Goal: Task Accomplishment & Management: Complete application form

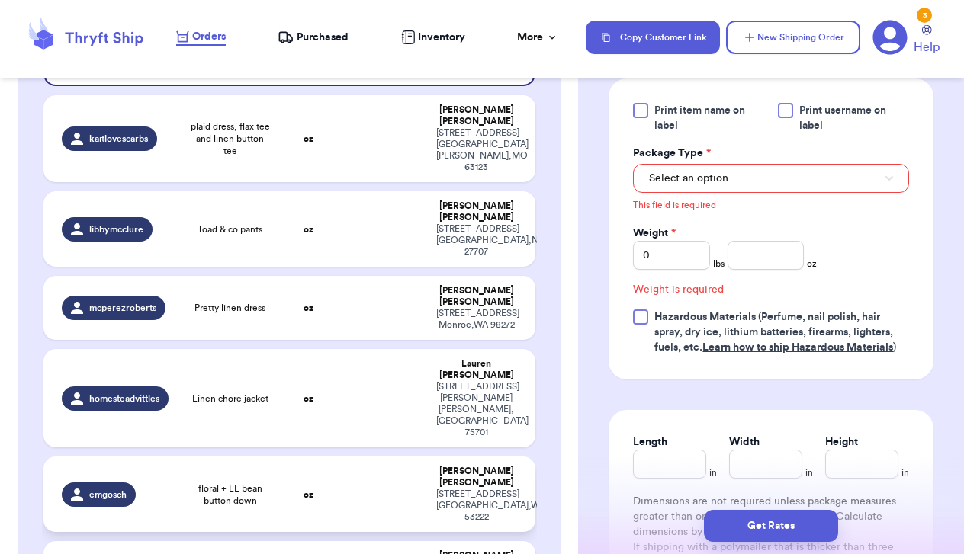
scroll to position [245, 0]
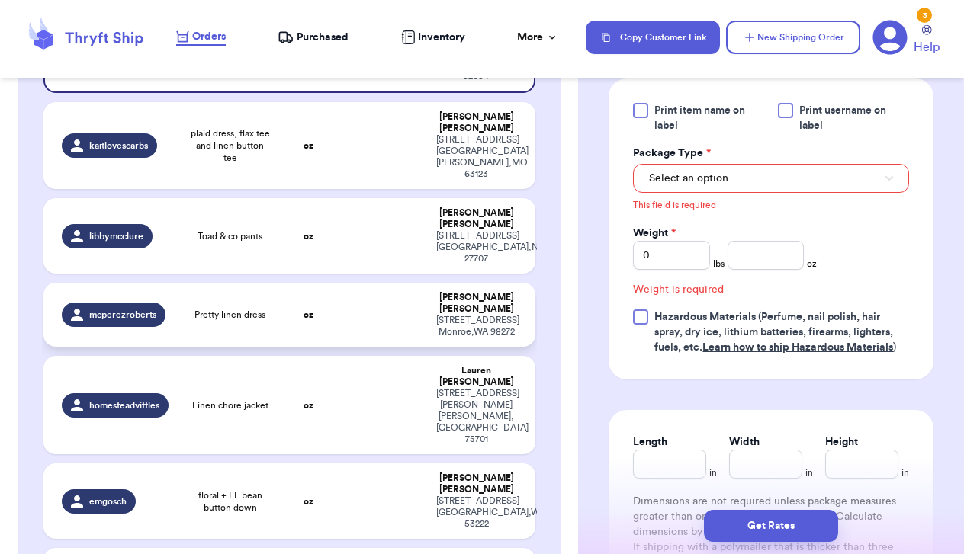
click at [365, 283] on td at bounding box center [383, 315] width 88 height 64
type input "Pretty linen dress"
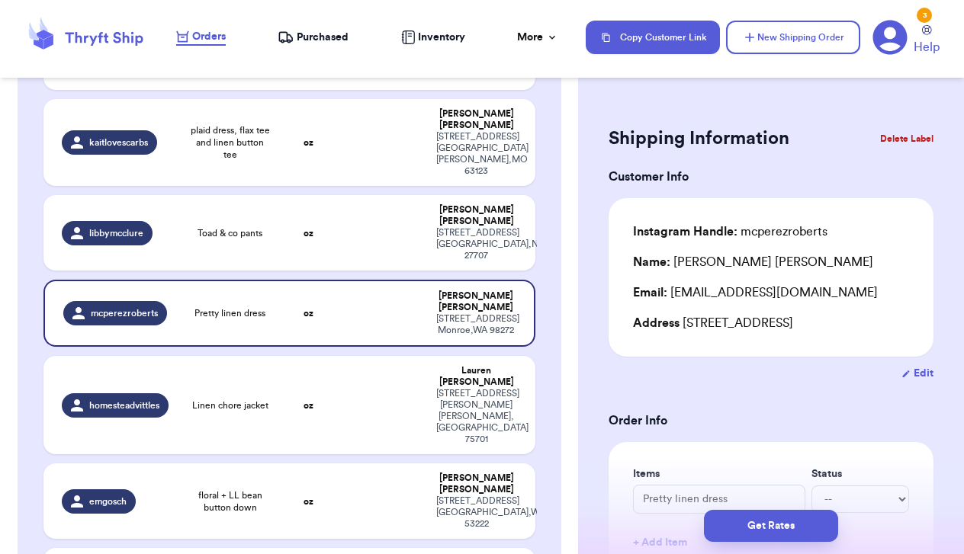
scroll to position [0, 0]
click at [894, 133] on button "Delete Label" at bounding box center [907, 139] width 66 height 34
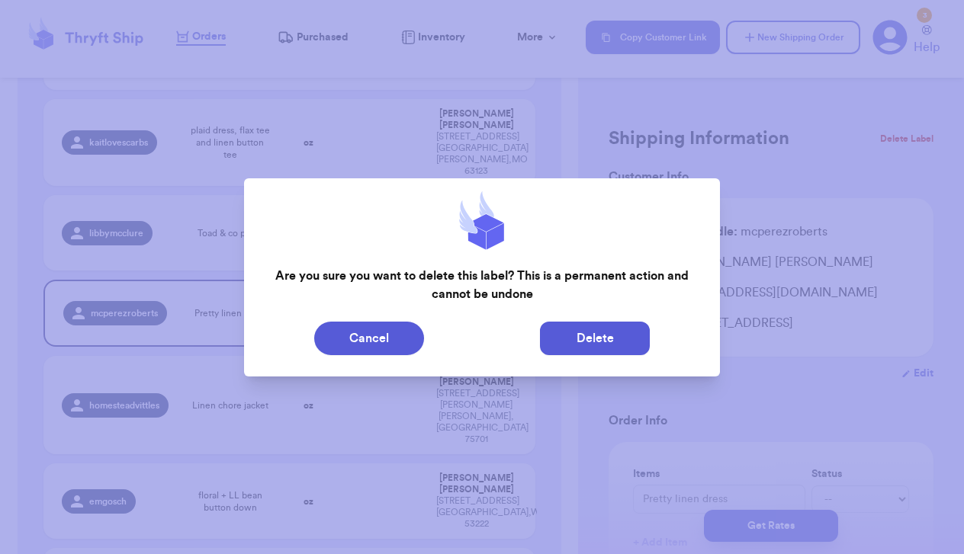
click at [583, 339] on button "Delete" at bounding box center [595, 339] width 110 height 34
type input "flax dress and cutloose tunic"
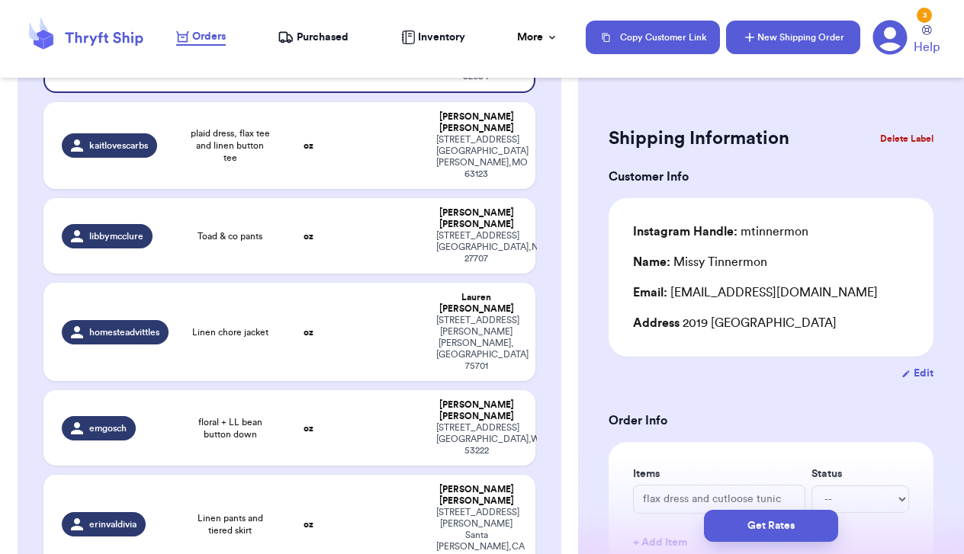
click at [782, 43] on button "New Shipping Order" at bounding box center [793, 38] width 134 height 34
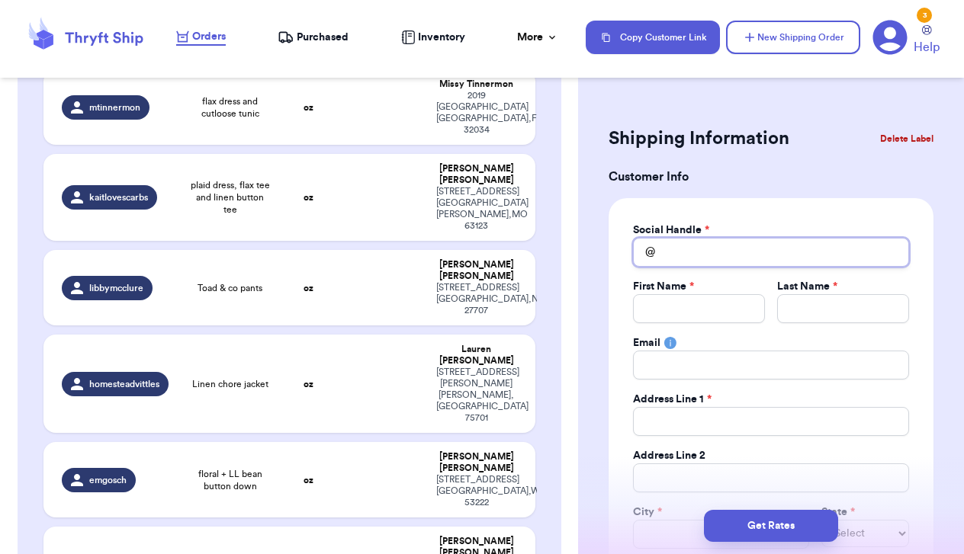
click at [737, 257] on input "Total Amount Paid" at bounding box center [771, 252] width 276 height 29
type input "l"
type input "la"
type input "lax"
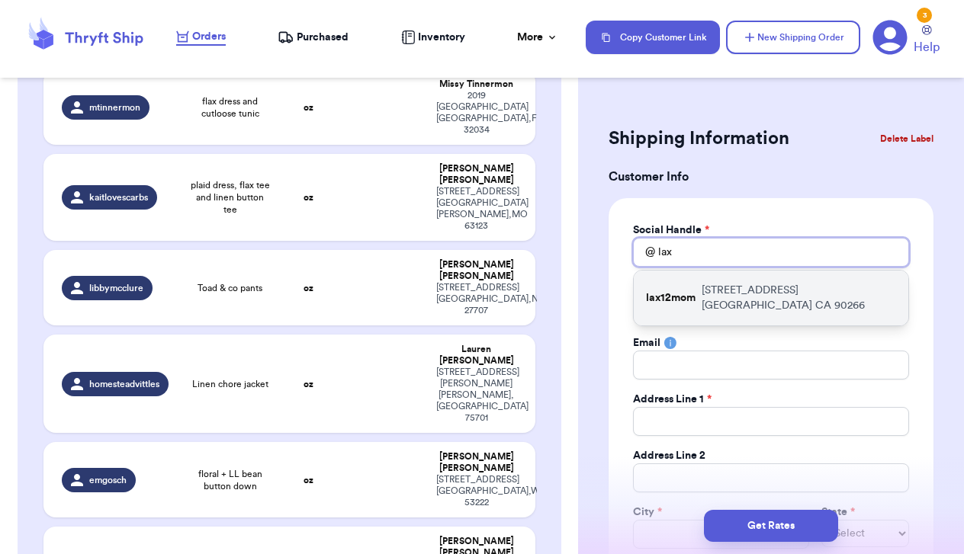
type input "lax"
click at [705, 302] on p "[STREET_ADDRESS]" at bounding box center [799, 298] width 194 height 31
type input "lax12mom"
type input "[PERSON_NAME]"
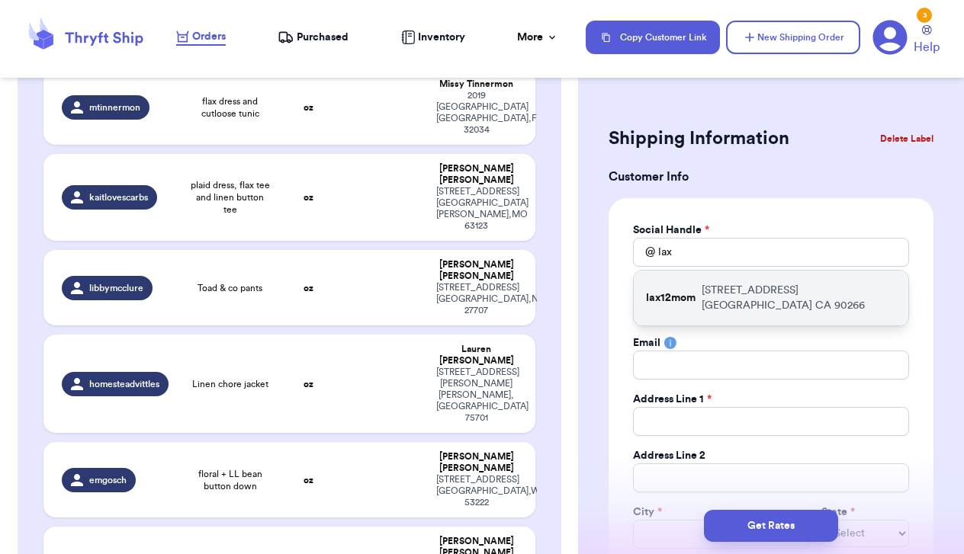
type input "[EMAIL_ADDRESS][DOMAIN_NAME]"
type input "[STREET_ADDRESS]"
type input "[GEOGRAPHIC_DATA]"
select select "CA"
type input "90266"
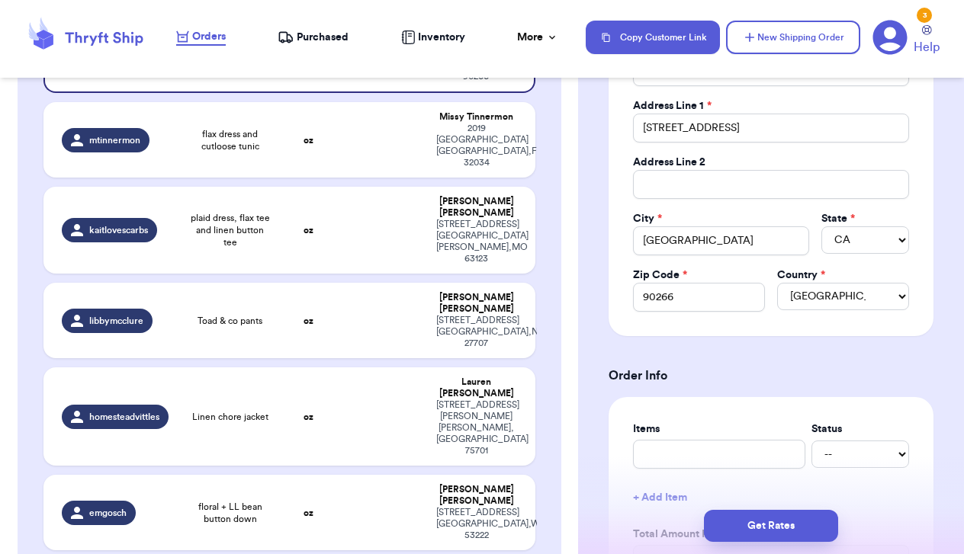
scroll to position [295, 0]
click at [717, 457] on input "text" at bounding box center [719, 452] width 172 height 29
type input "N"
type input "NP"
type input "NPL"
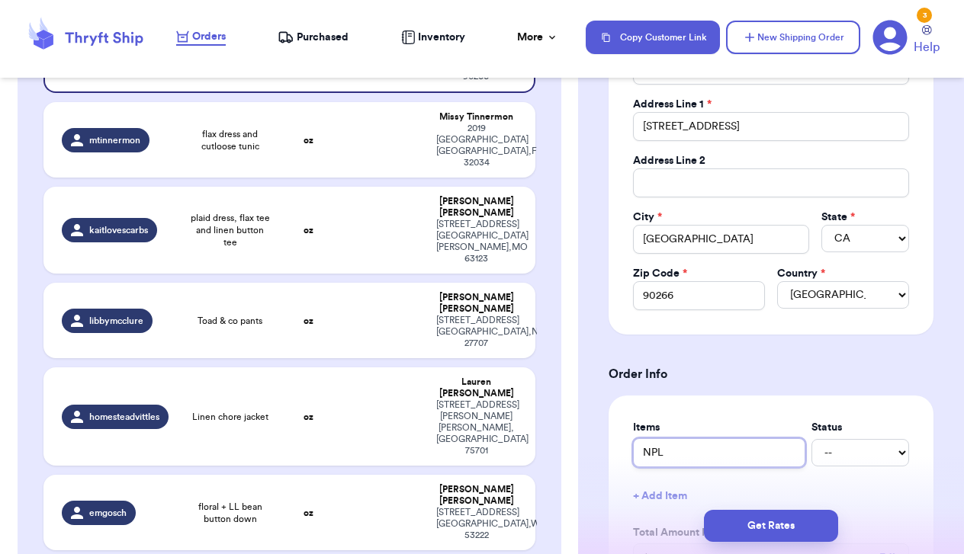
type input "NPL"
type input "NPL d"
type input "NPL dr"
type input "NPL dre"
type input "NPL dres"
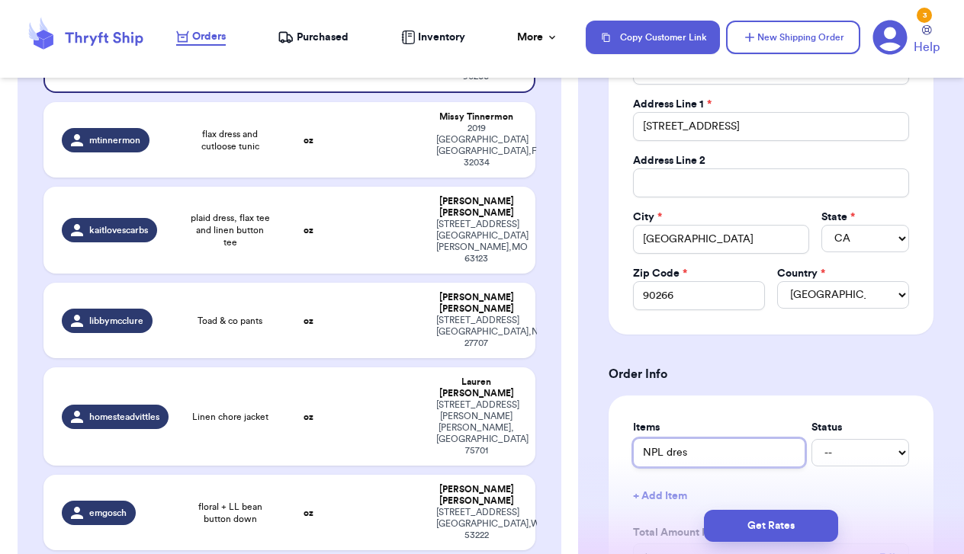
type input "NPL dress"
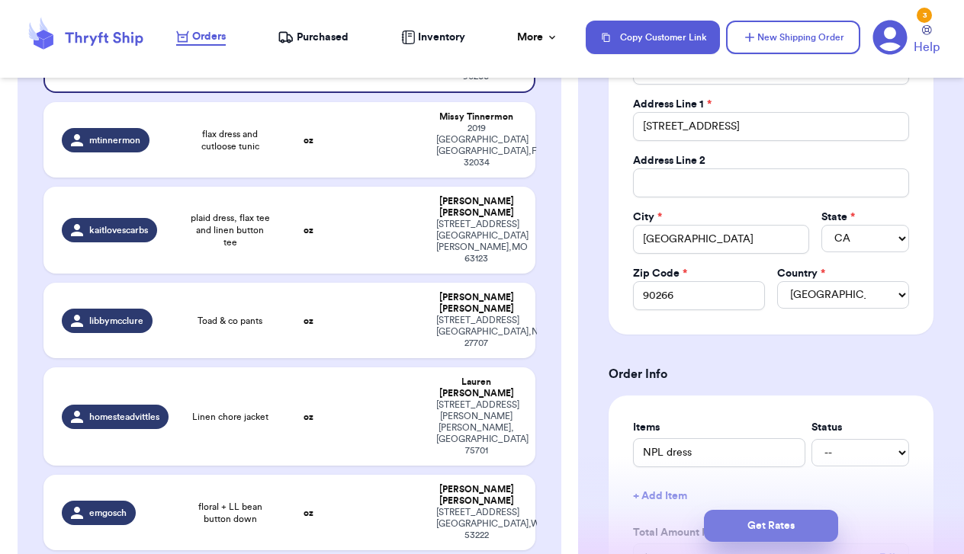
click at [749, 517] on button "Get Rates" at bounding box center [771, 526] width 134 height 32
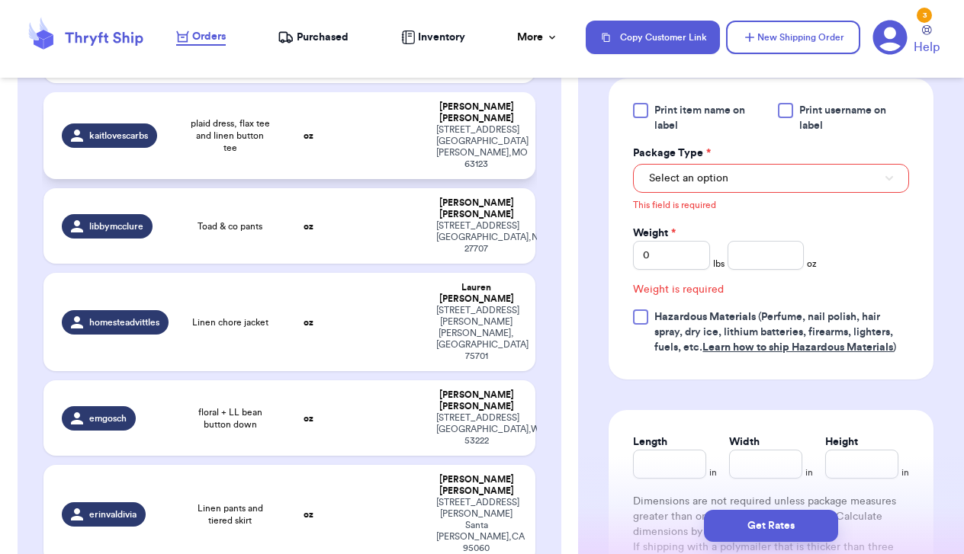
scroll to position [340, 0]
drag, startPoint x: 692, startPoint y: 212, endPoint x: 708, endPoint y: 212, distance: 16.0
click at [692, 193] on button "Select an option" at bounding box center [771, 178] width 276 height 29
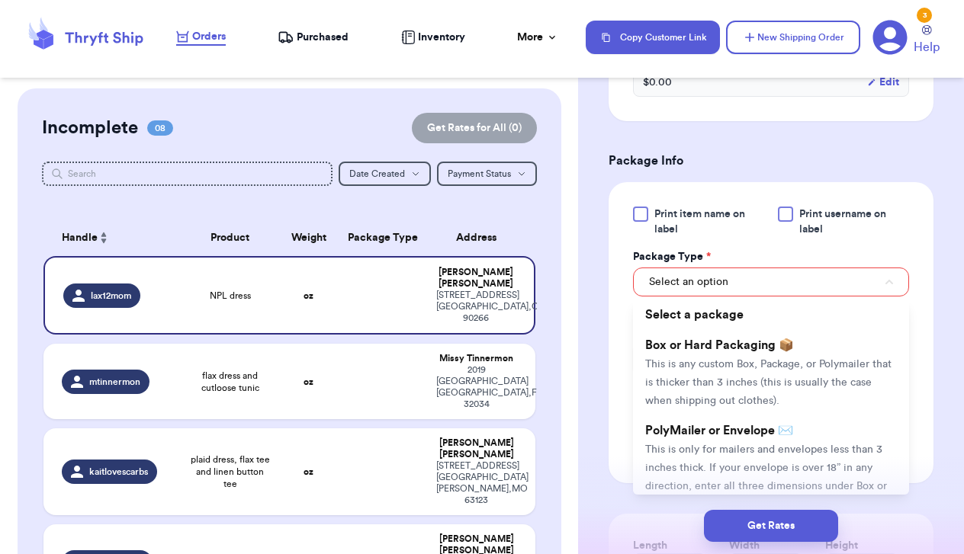
scroll to position [576, 0]
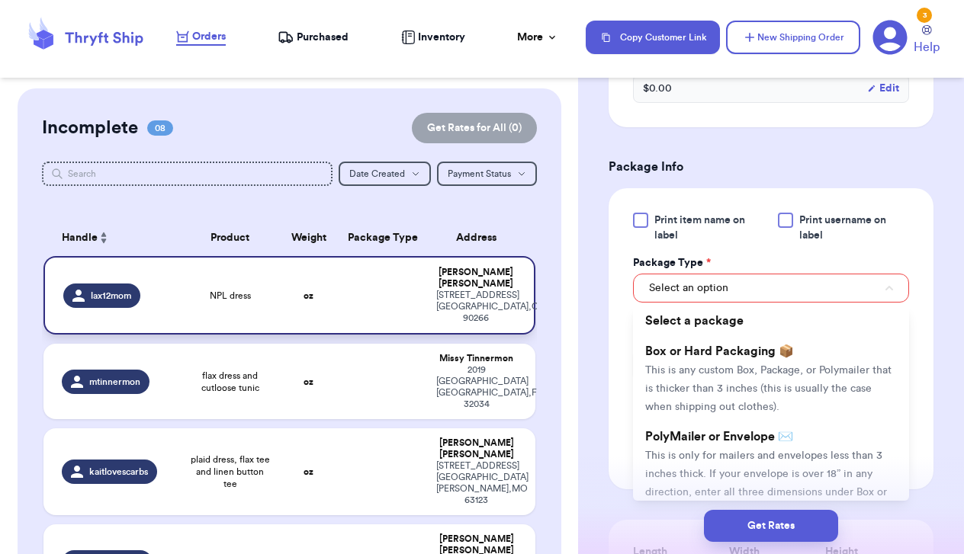
click at [199, 277] on td "NPL dress" at bounding box center [230, 295] width 98 height 79
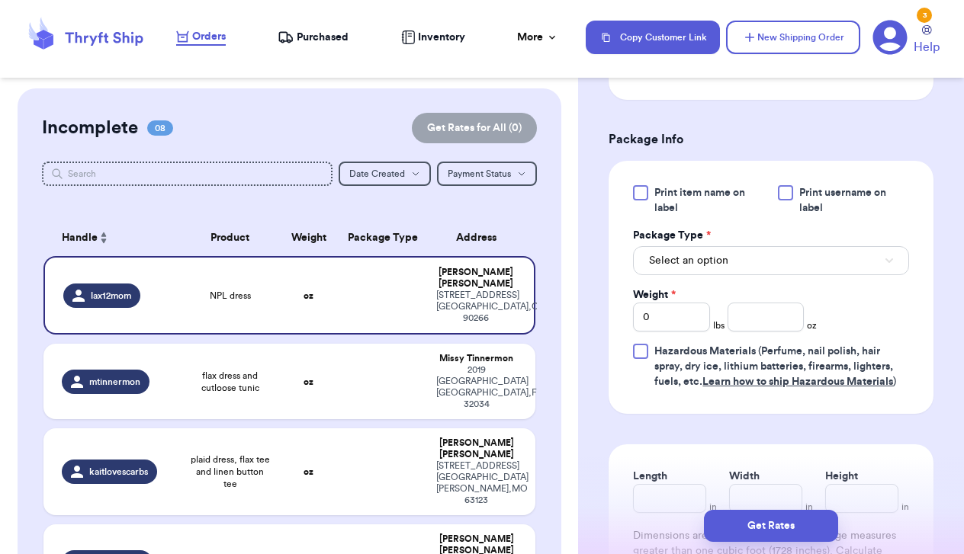
scroll to position [604, 0]
click at [680, 268] on span "Select an option" at bounding box center [688, 259] width 79 height 15
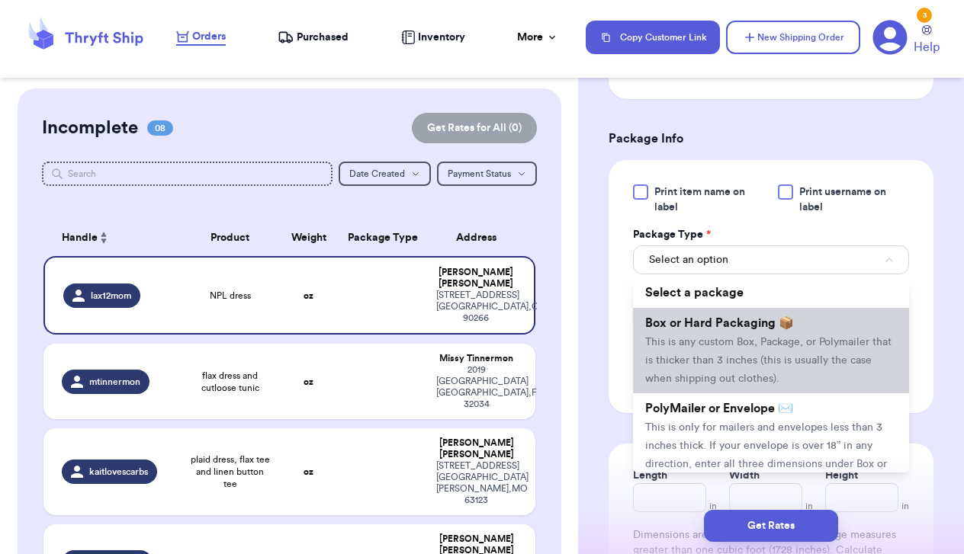
click at [679, 329] on span "Box or Hard Packaging 📦" at bounding box center [719, 323] width 149 height 12
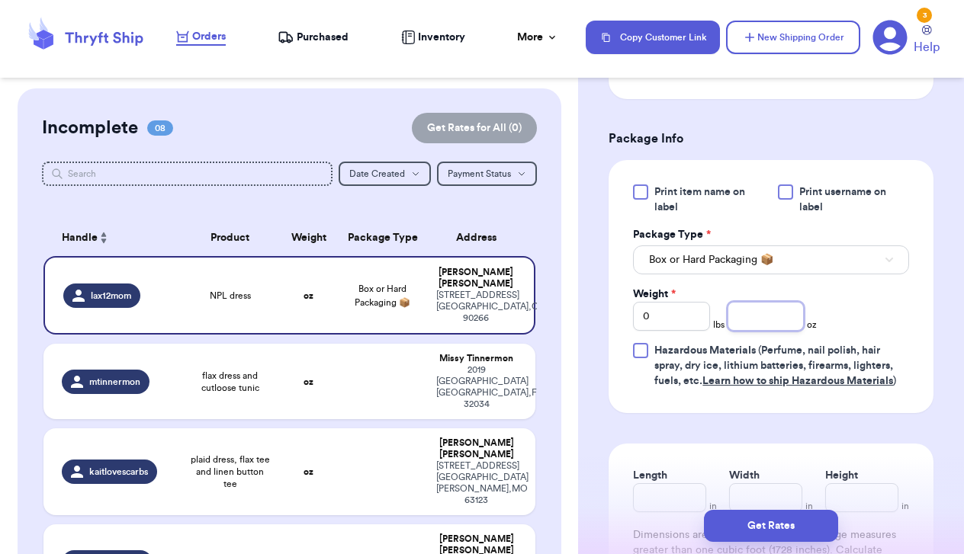
click at [747, 331] on input "number" at bounding box center [765, 316] width 77 height 29
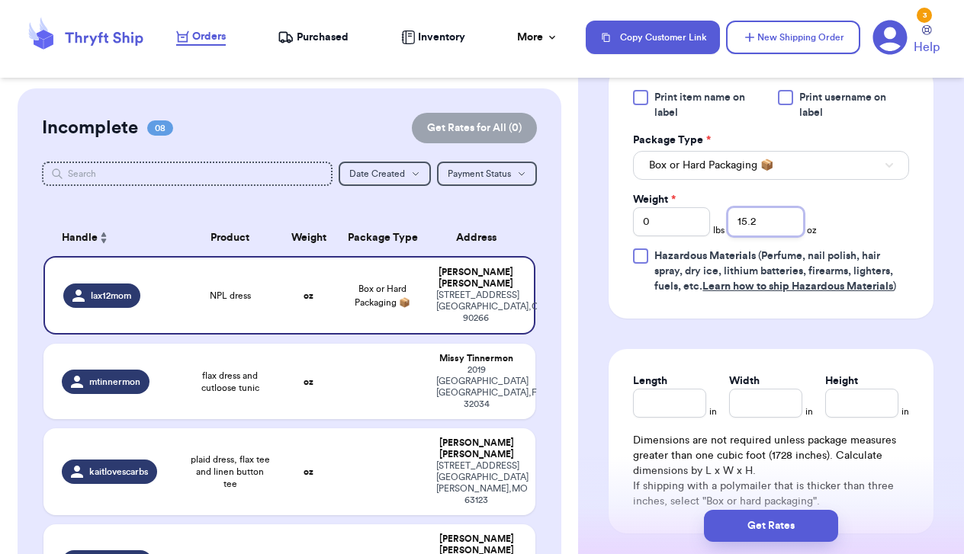
scroll to position [700, 0]
type input "15.2"
click at [679, 416] on input "Length" at bounding box center [669, 401] width 73 height 29
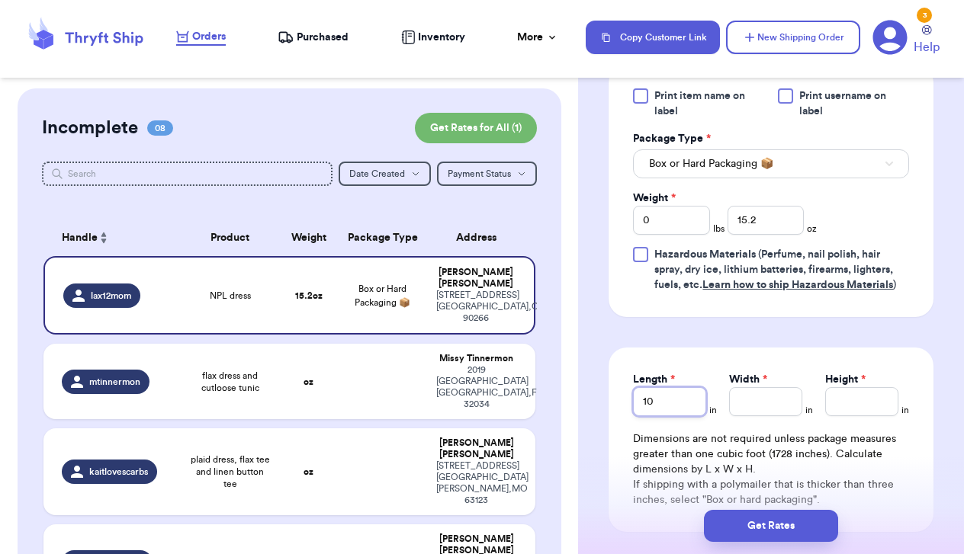
type input "10"
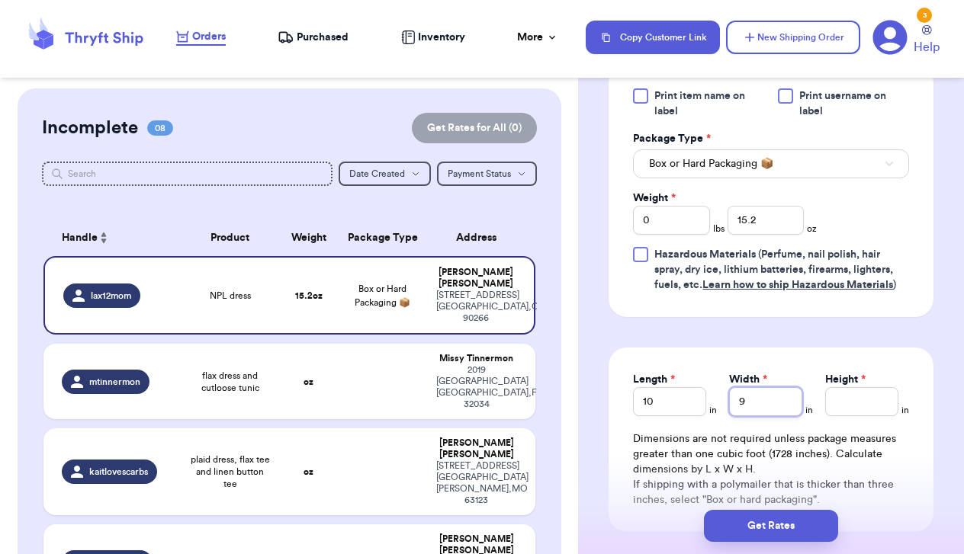
type input "9"
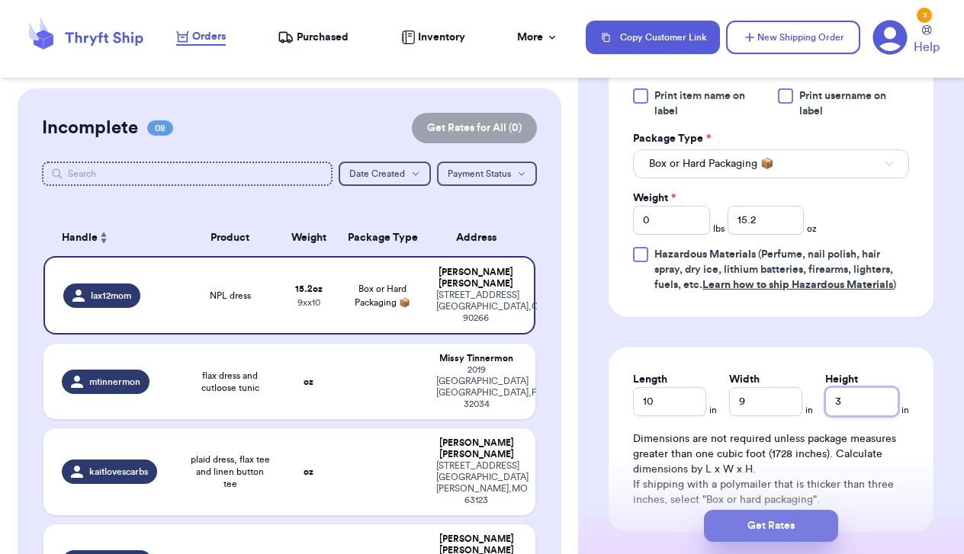
type input "3"
click at [742, 532] on button "Get Rates" at bounding box center [771, 526] width 134 height 32
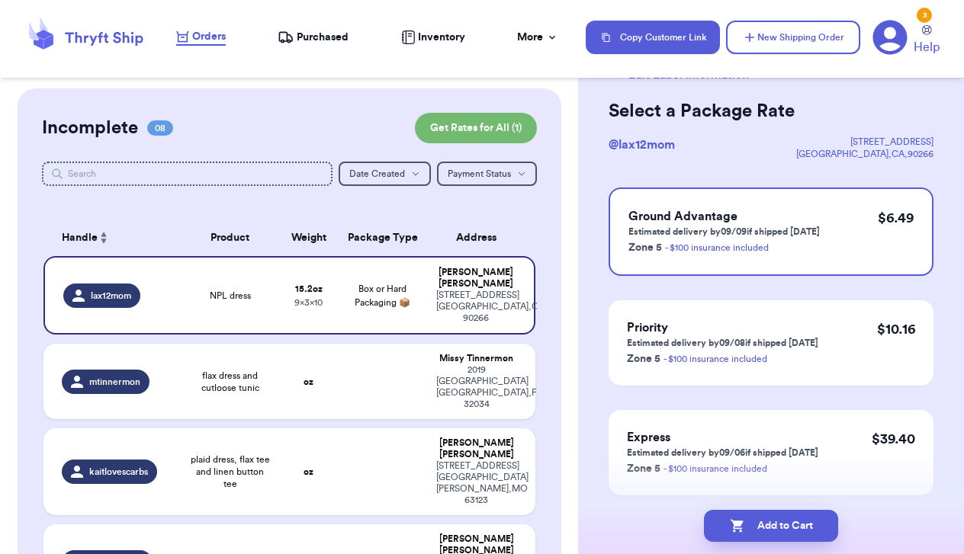
scroll to position [62, 0]
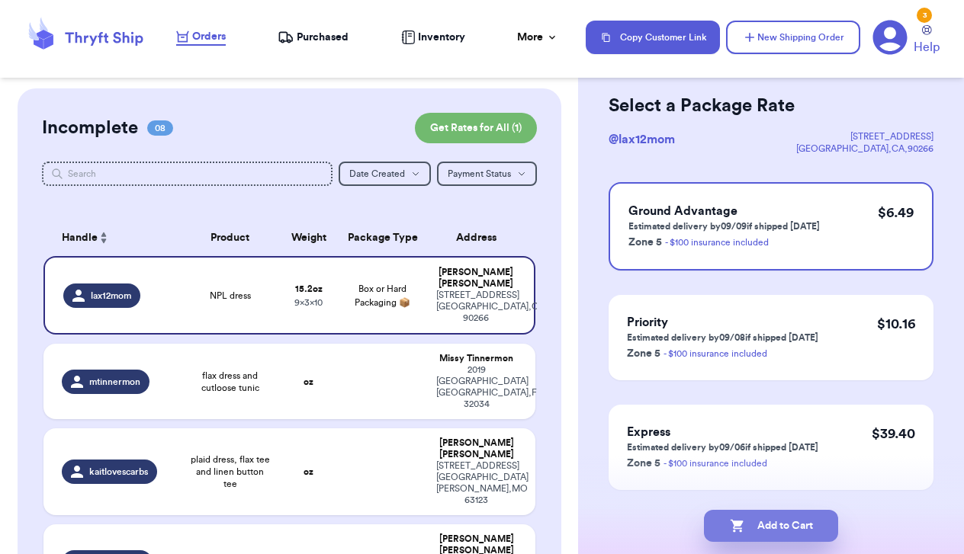
click at [769, 518] on button "Add to Cart" at bounding box center [771, 526] width 134 height 32
checkbox input "true"
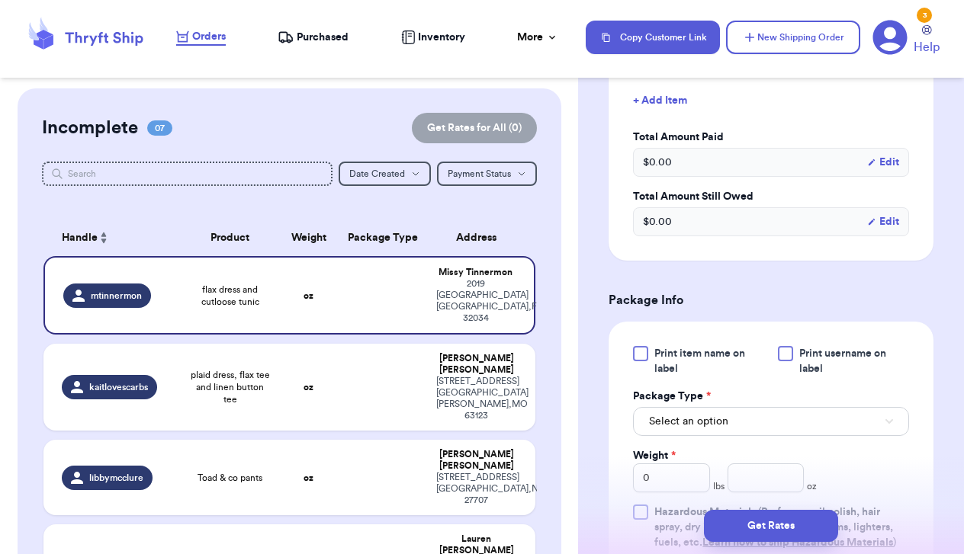
scroll to position [525, 0]
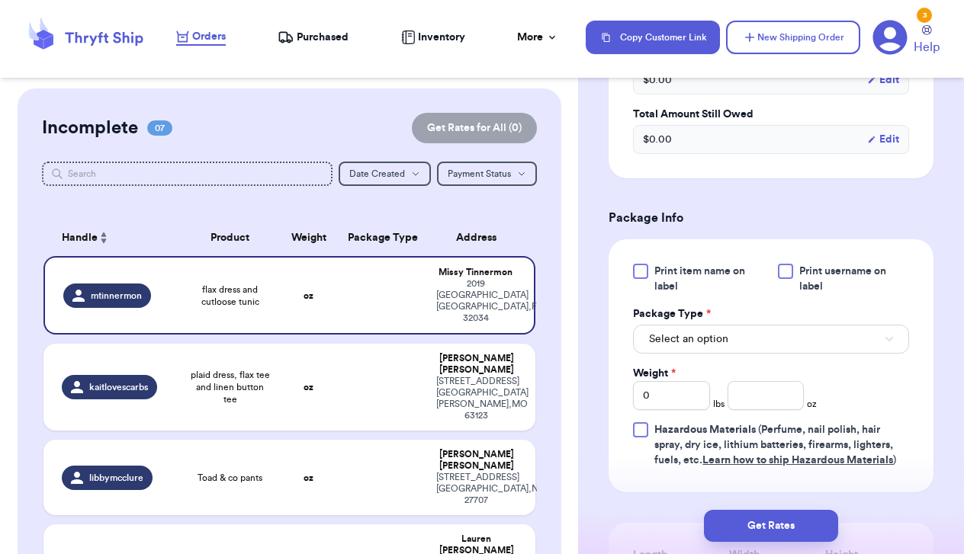
click at [773, 354] on button "Select an option" at bounding box center [771, 339] width 276 height 29
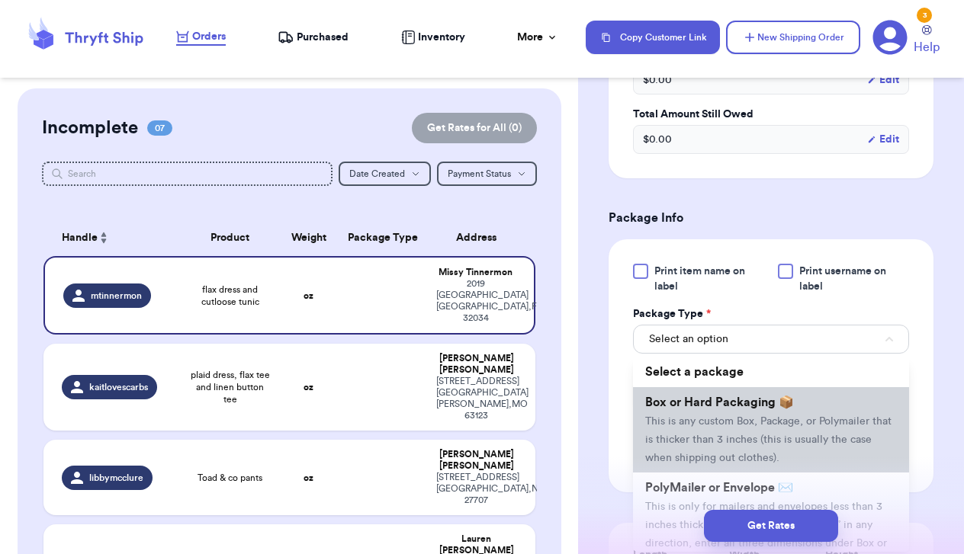
click at [769, 409] on span "Box or Hard Packaging 📦" at bounding box center [719, 403] width 149 height 12
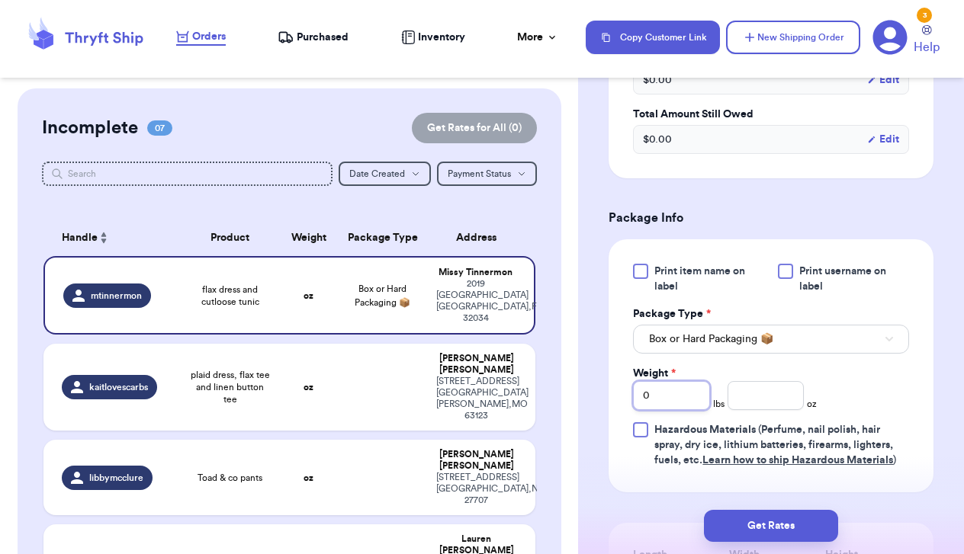
click at [683, 410] on input "0" at bounding box center [671, 395] width 77 height 29
type input "1"
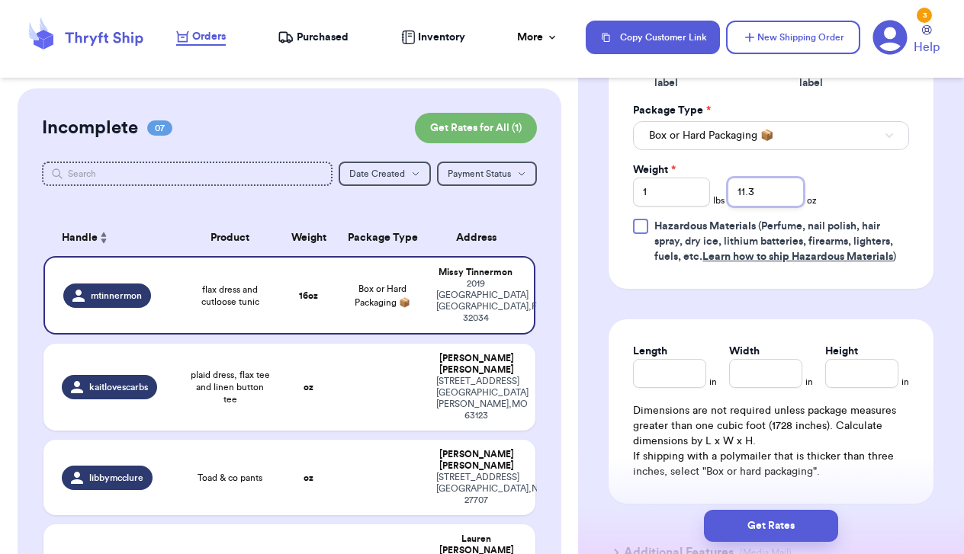
scroll to position [731, 0]
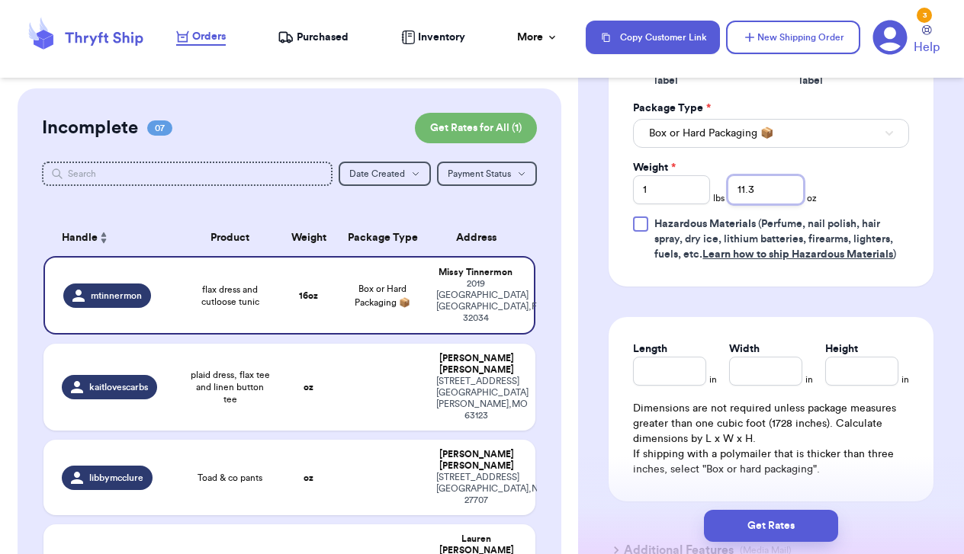
type input "11.3"
click at [652, 386] on input "Length" at bounding box center [669, 371] width 73 height 29
type input "10"
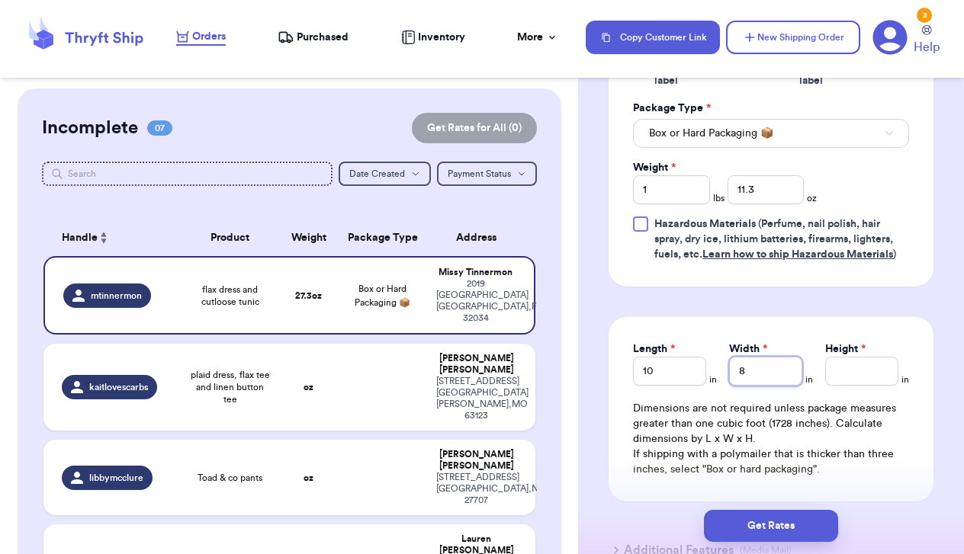
type input "8"
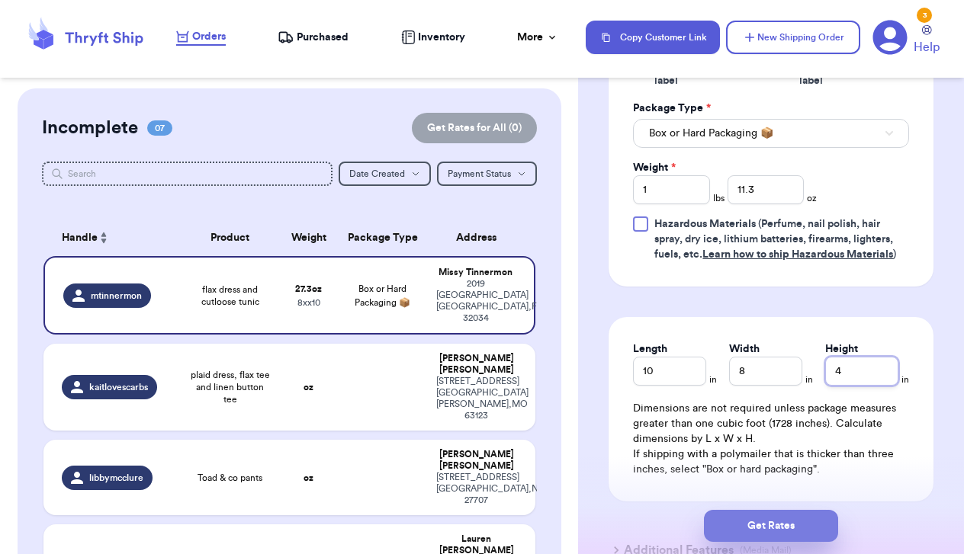
type input "4"
click at [738, 529] on button "Get Rates" at bounding box center [771, 526] width 134 height 32
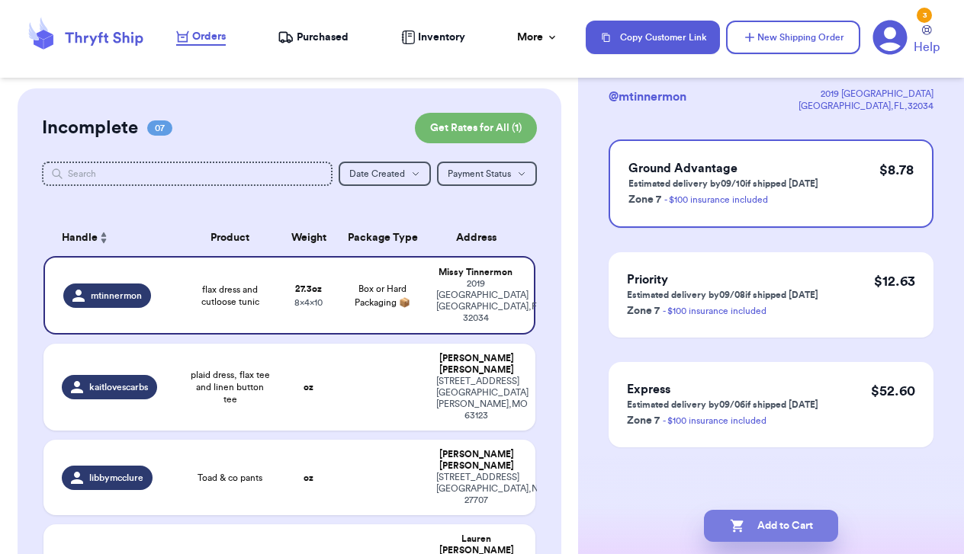
scroll to position [0, 0]
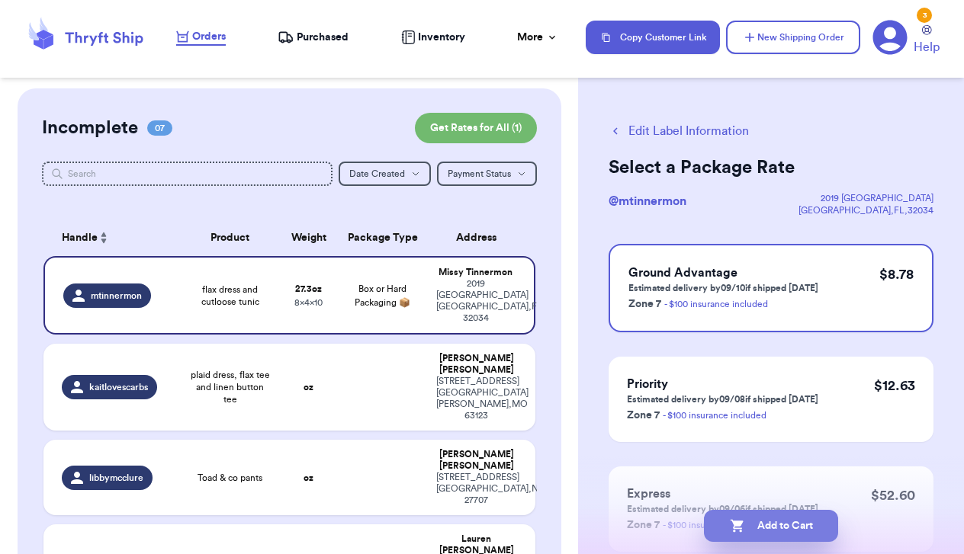
click at [814, 535] on button "Add to Cart" at bounding box center [771, 526] width 134 height 32
checkbox input "true"
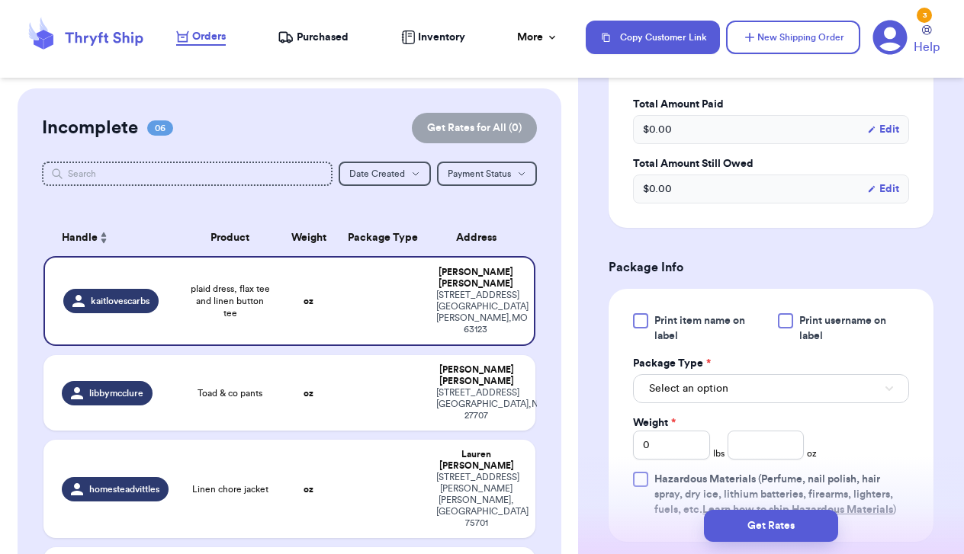
scroll to position [474, 0]
click at [766, 393] on button "Select an option" at bounding box center [771, 389] width 276 height 29
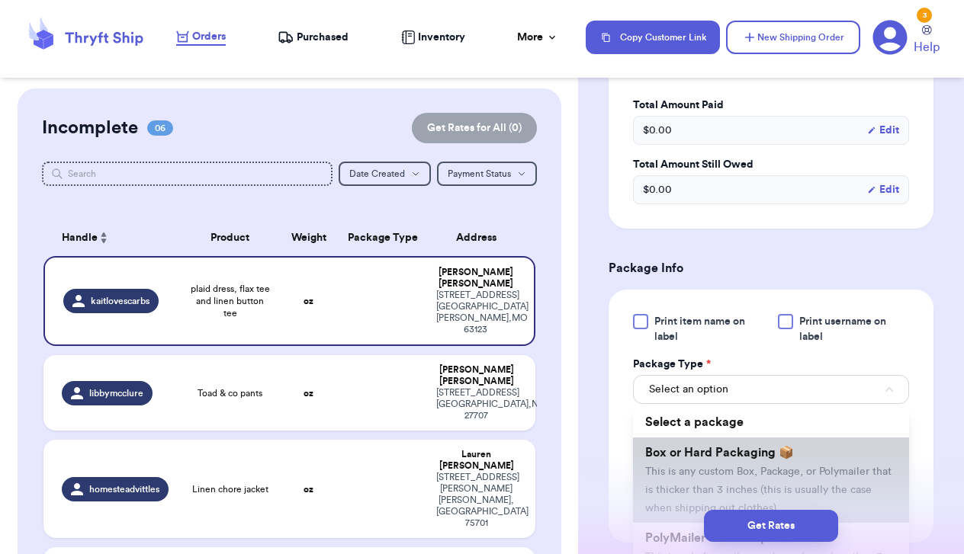
click at [769, 459] on span "Box or Hard Packaging 📦" at bounding box center [719, 453] width 149 height 12
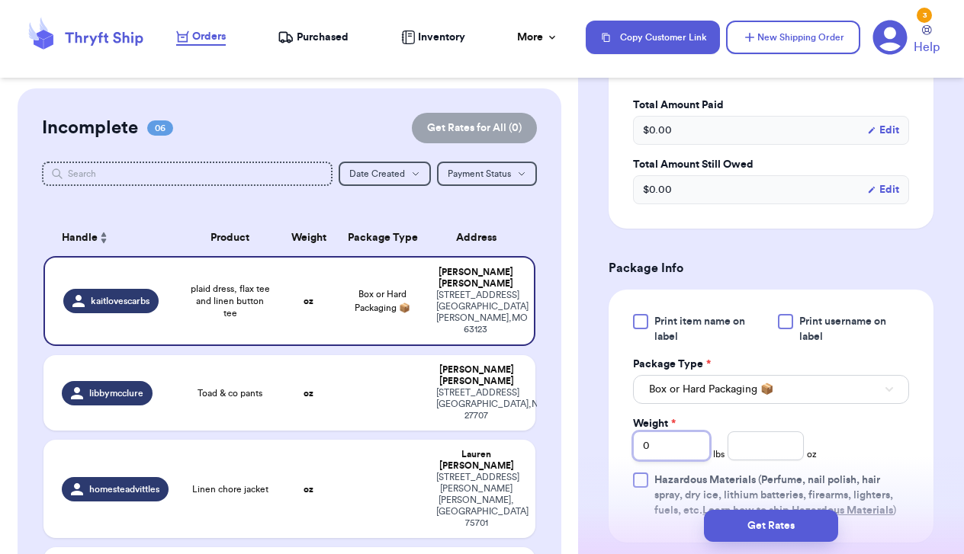
click at [678, 448] on input "0" at bounding box center [671, 446] width 77 height 29
type input "1"
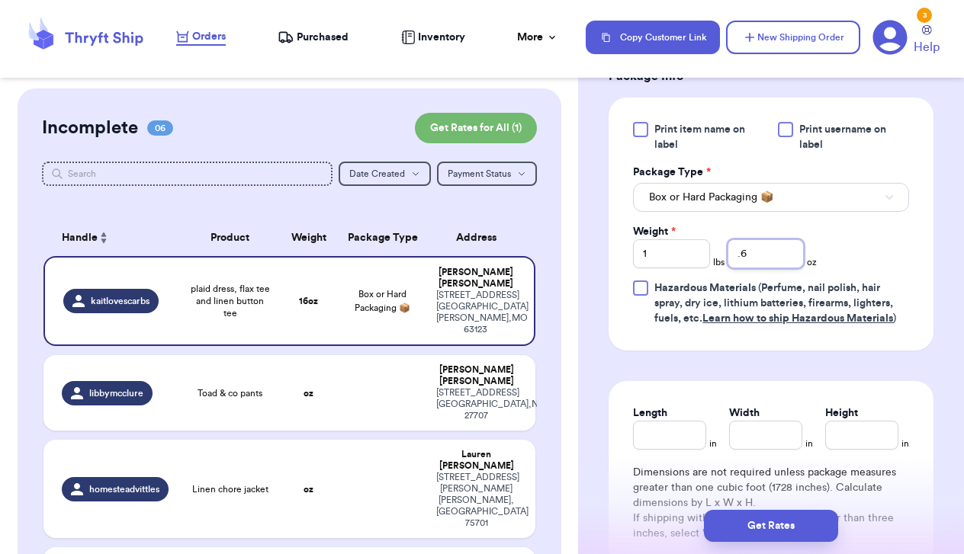
scroll to position [668, 0]
type input ".6"
click at [654, 436] on input "Length" at bounding box center [669, 433] width 73 height 29
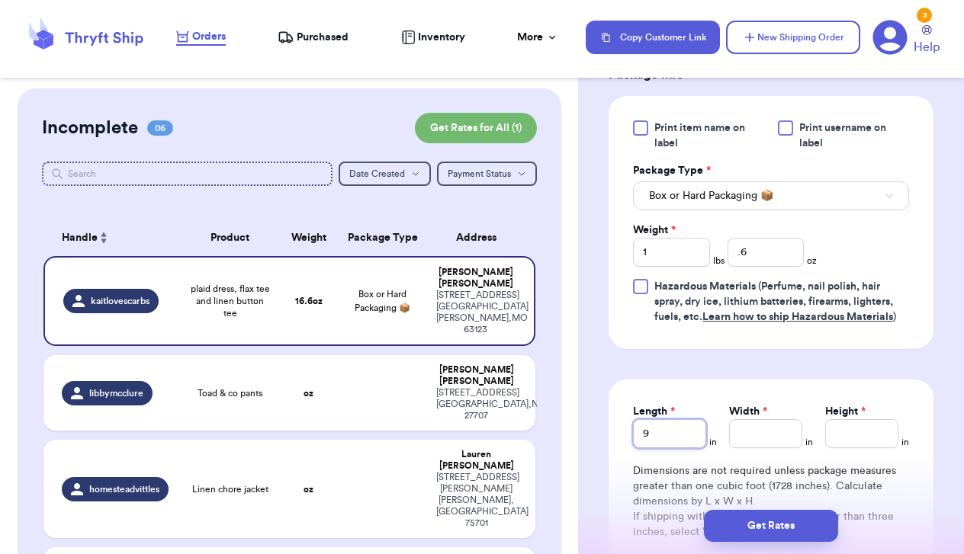
type input "9"
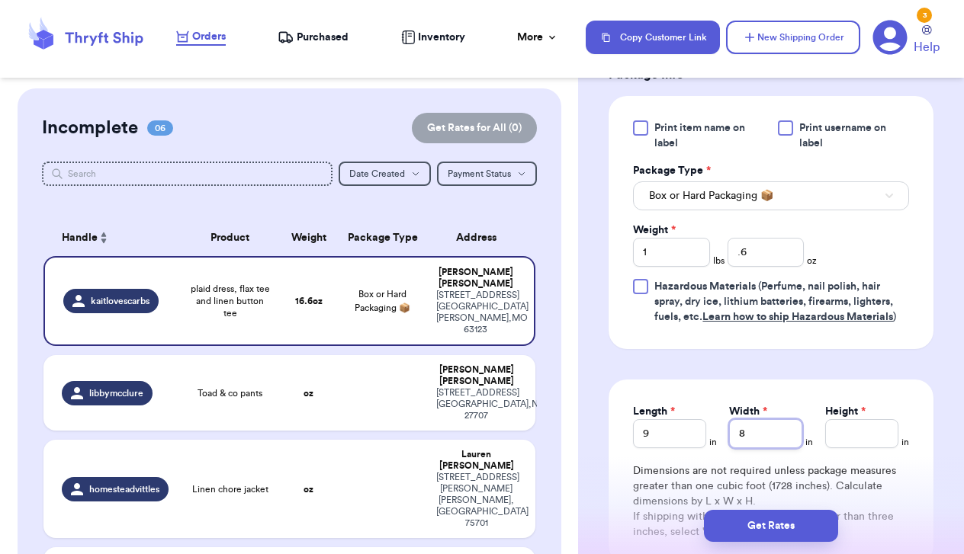
type input "8"
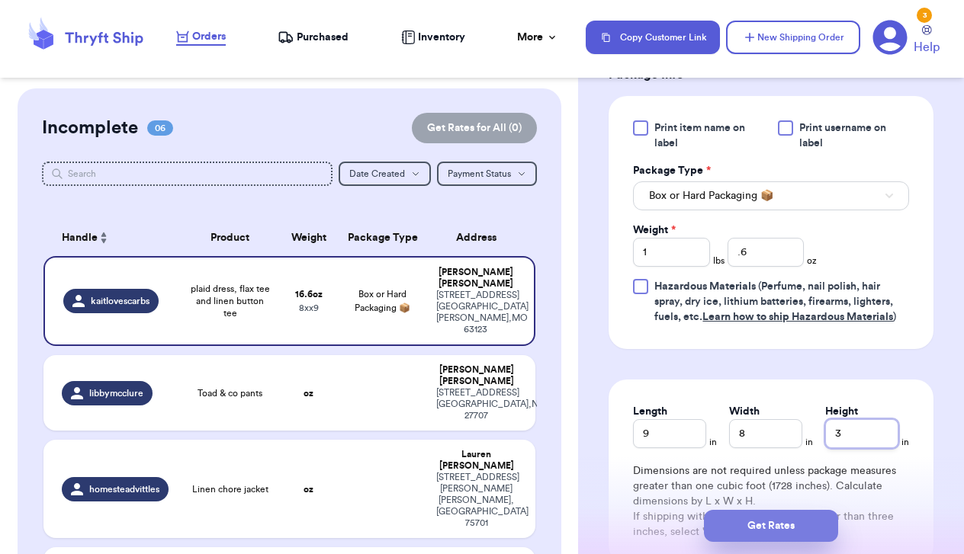
type input "3"
click at [732, 520] on button "Get Rates" at bounding box center [771, 526] width 134 height 32
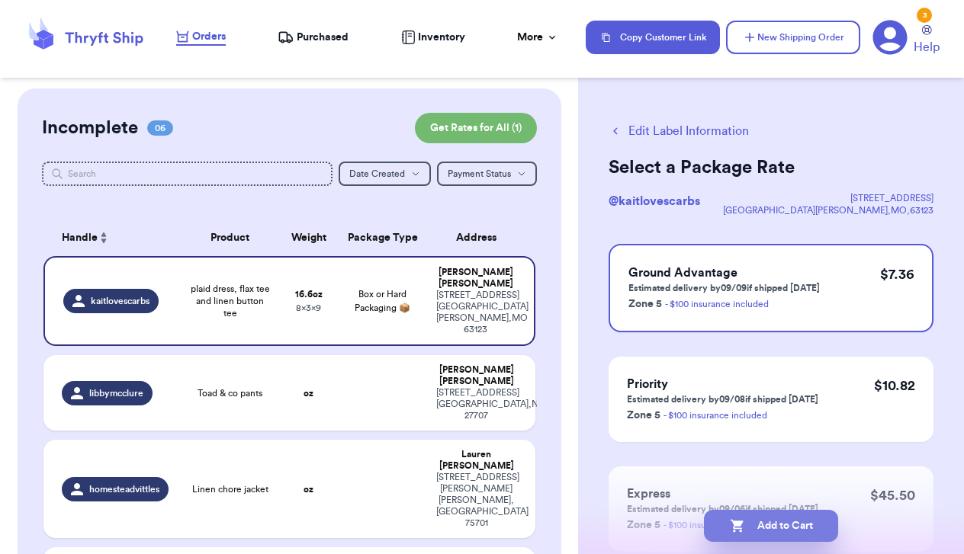
click at [769, 525] on button "Add to Cart" at bounding box center [771, 526] width 134 height 32
checkbox input "true"
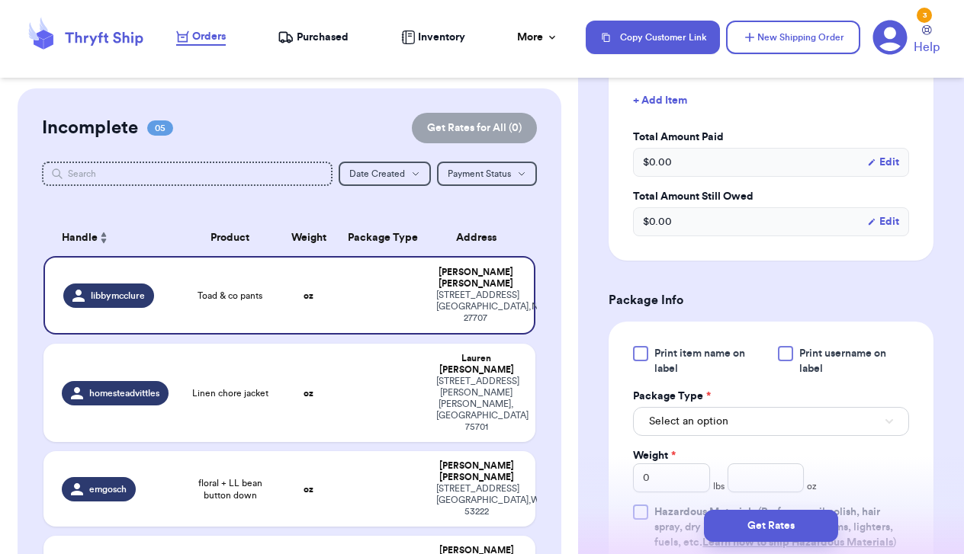
scroll to position [524, 0]
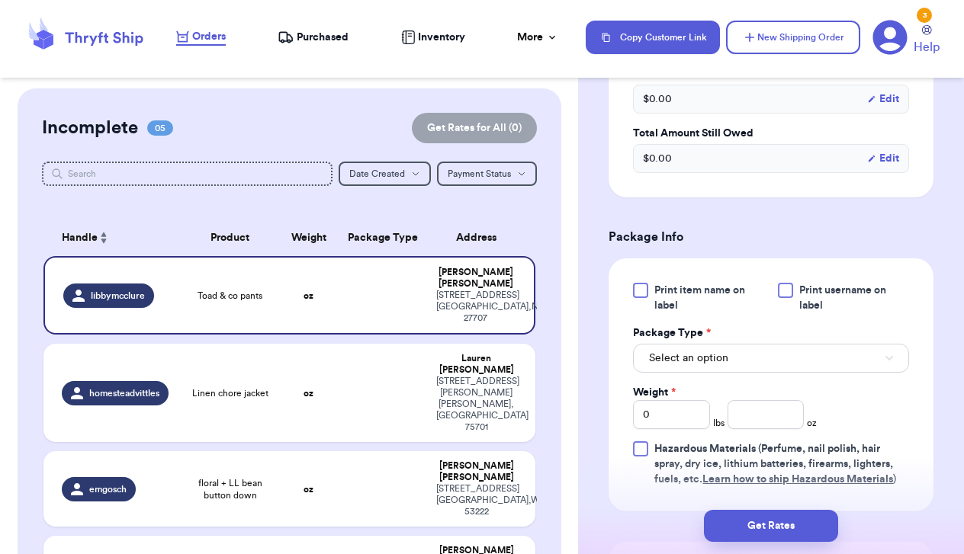
click at [743, 345] on button "Select an option" at bounding box center [771, 358] width 276 height 29
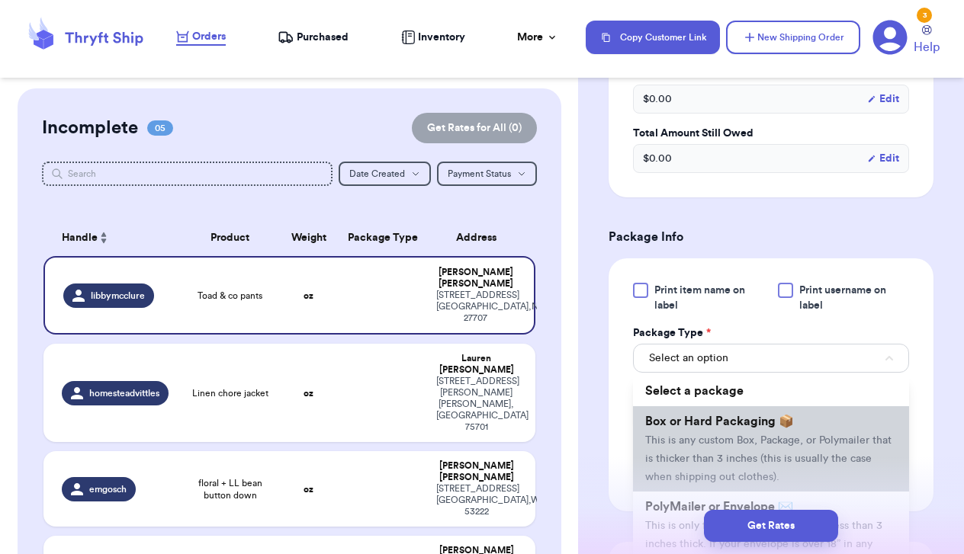
click at [742, 416] on span "Box or Hard Packaging 📦" at bounding box center [719, 422] width 149 height 12
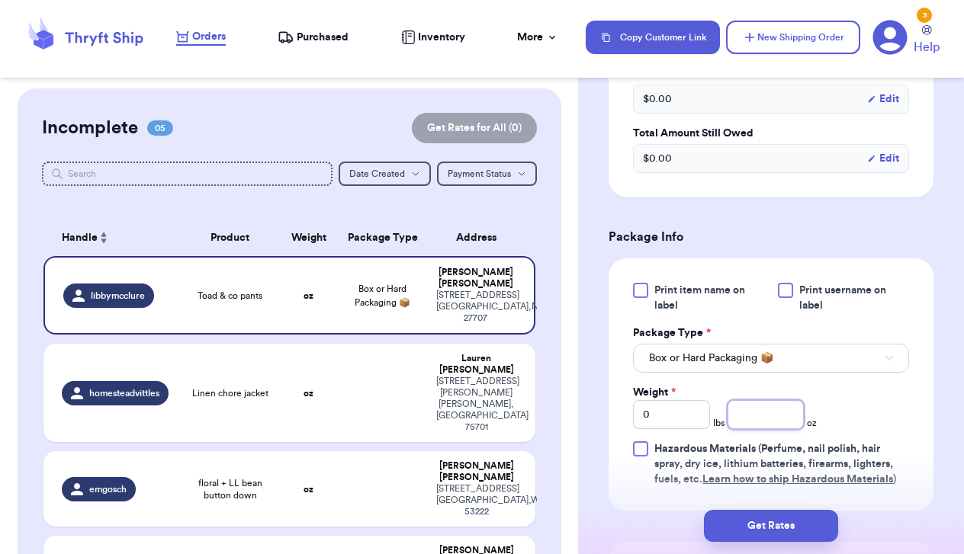
click at [733, 400] on input "number" at bounding box center [765, 414] width 77 height 29
type input "8.5"
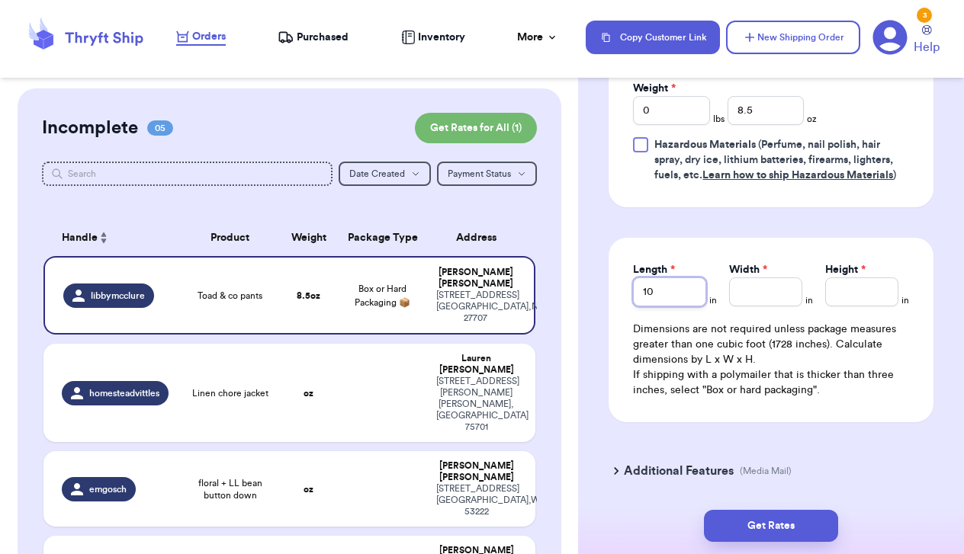
type input "10"
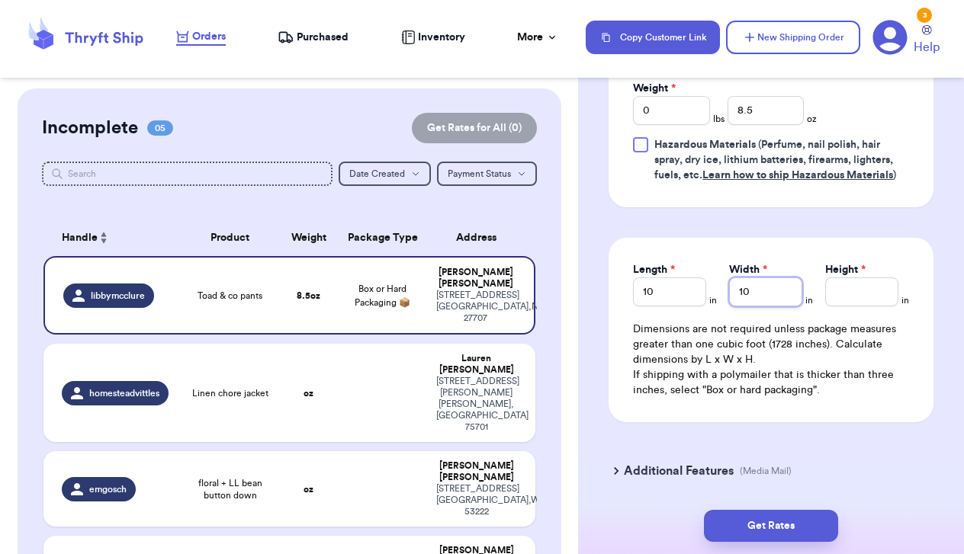
type input "10"
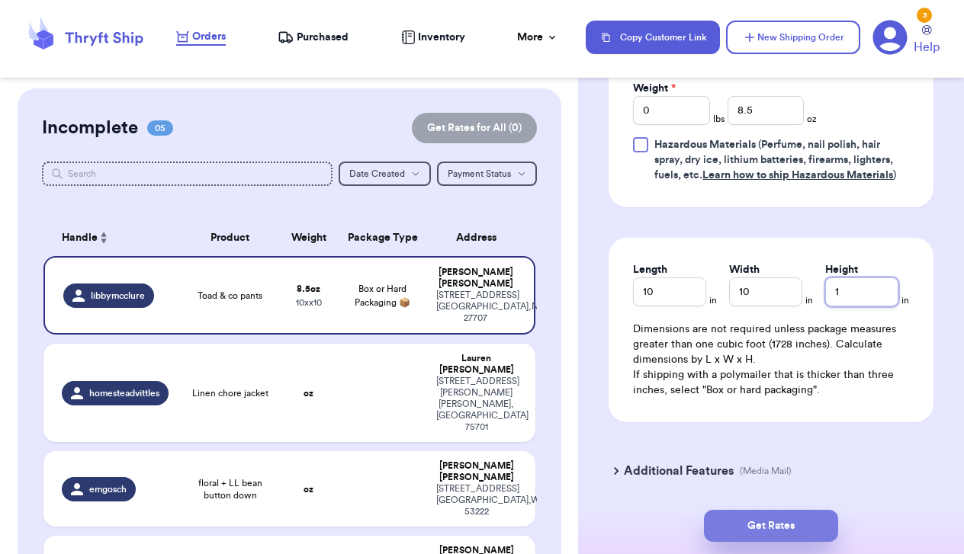
type input "1"
click at [770, 525] on button "Get Rates" at bounding box center [771, 526] width 134 height 32
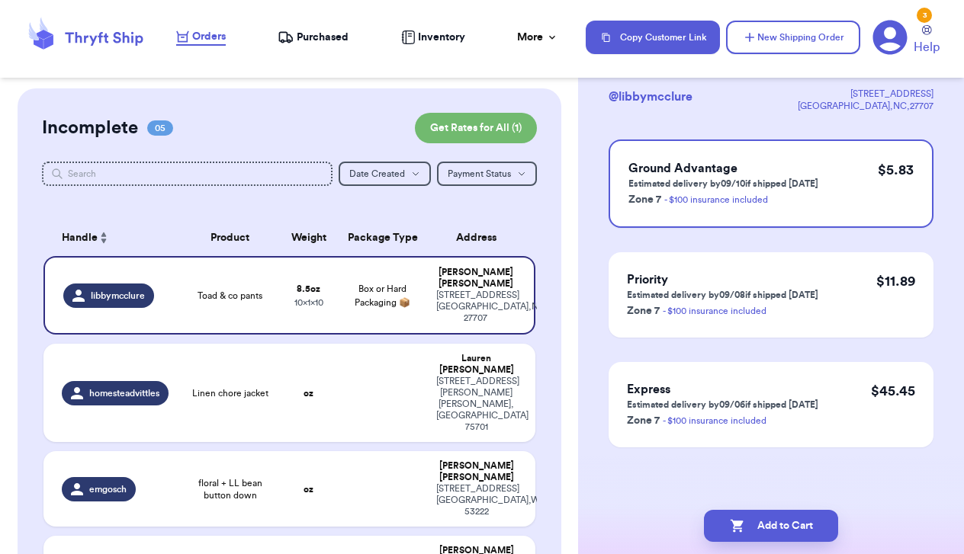
scroll to position [0, 0]
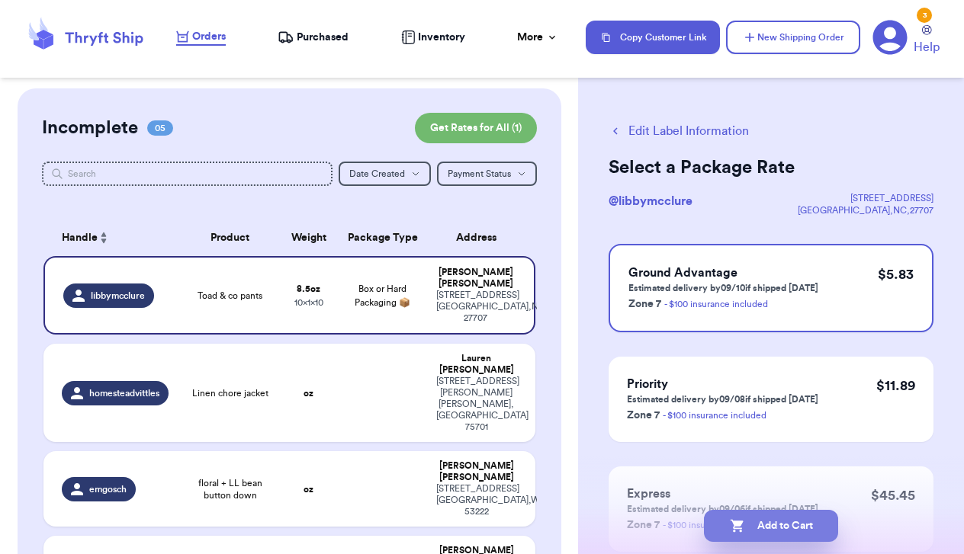
click at [776, 525] on button "Add to Cart" at bounding box center [771, 526] width 134 height 32
checkbox input "true"
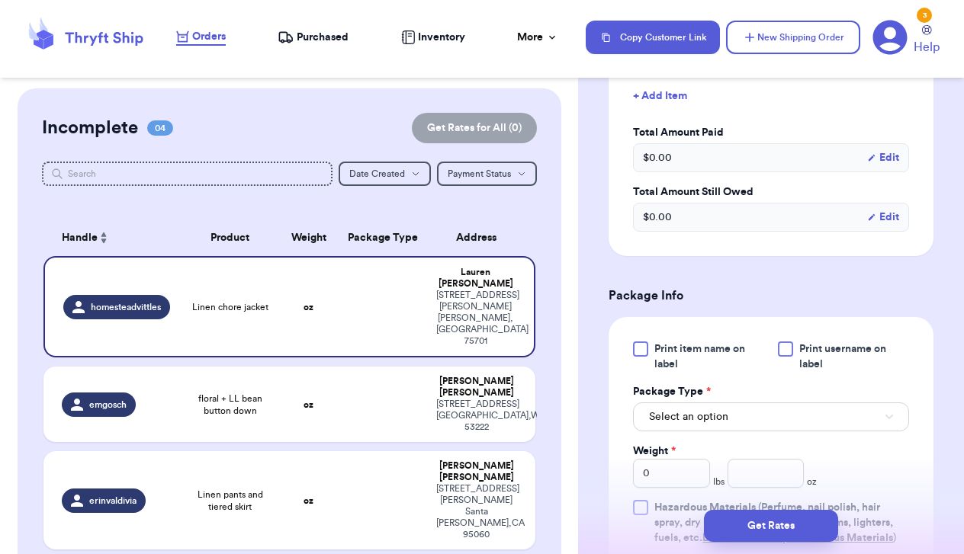
scroll to position [453, 0]
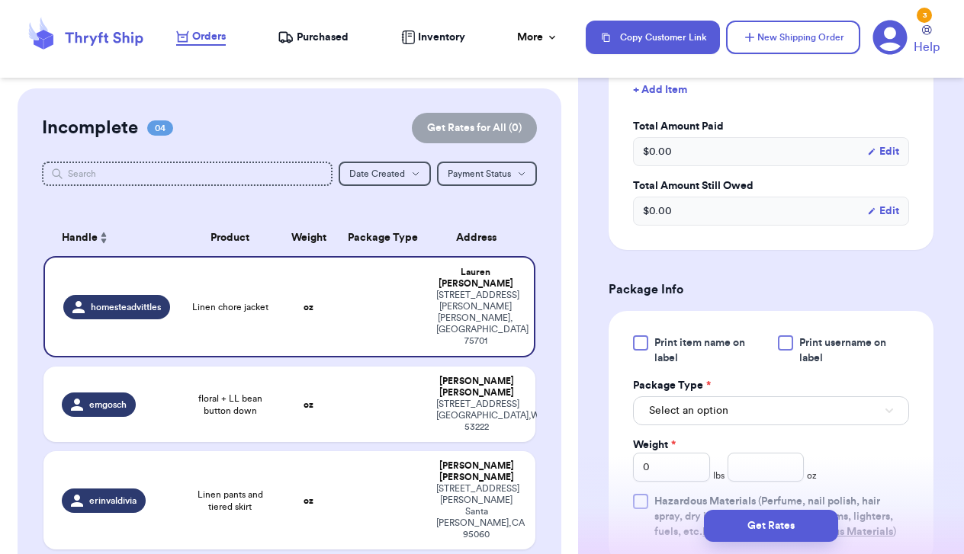
click at [714, 412] on span "Select an option" at bounding box center [688, 410] width 79 height 15
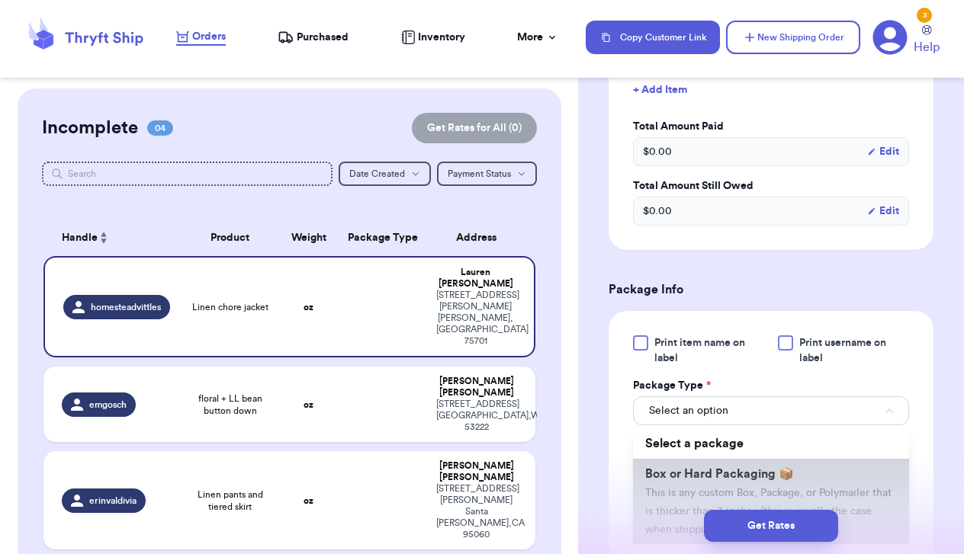
click at [711, 477] on span "Box or Hard Packaging 📦" at bounding box center [719, 474] width 149 height 12
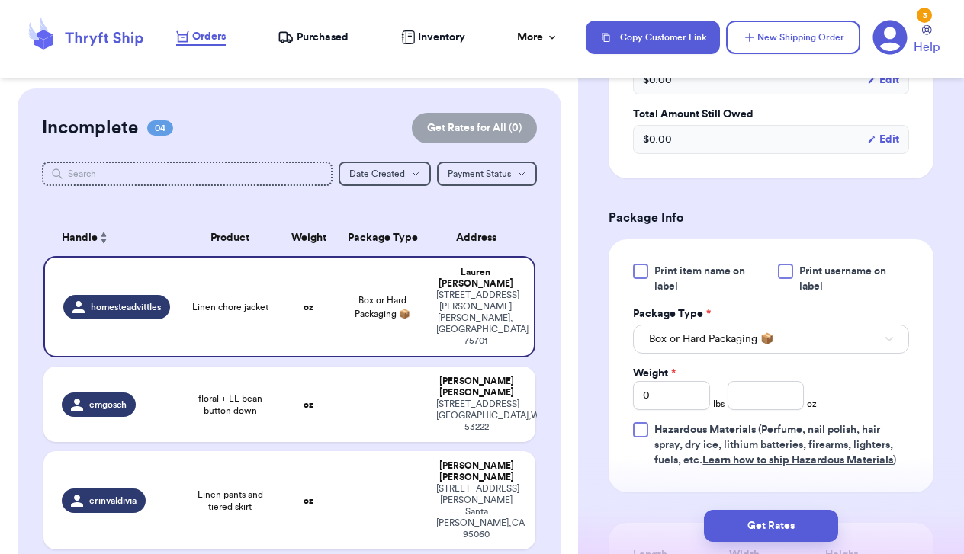
scroll to position [527, 0]
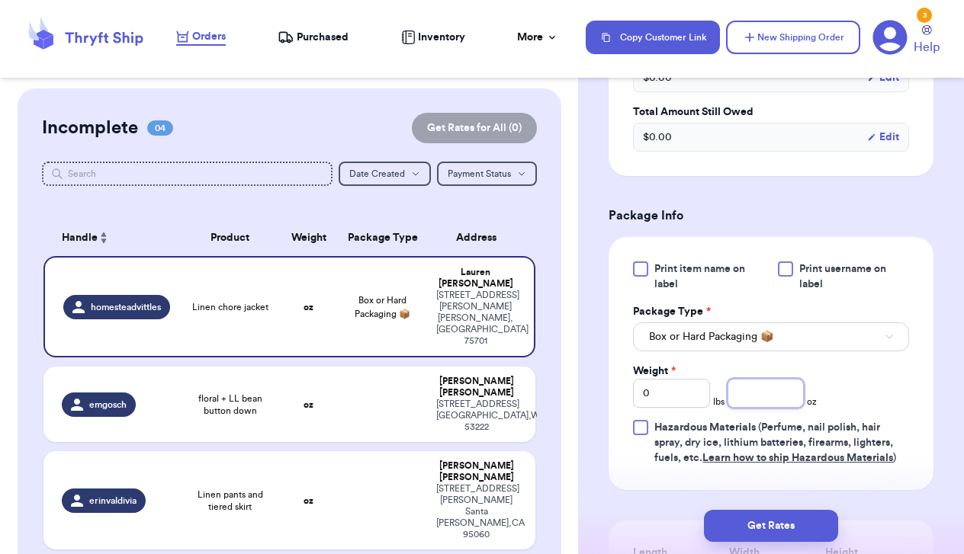
click at [762, 397] on input "number" at bounding box center [765, 393] width 77 height 29
type input "11.8"
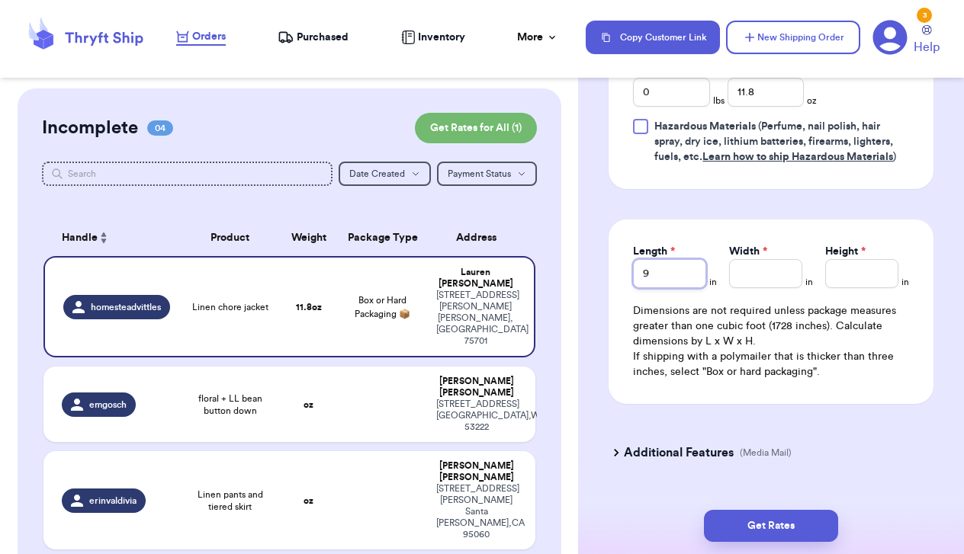
type input "9"
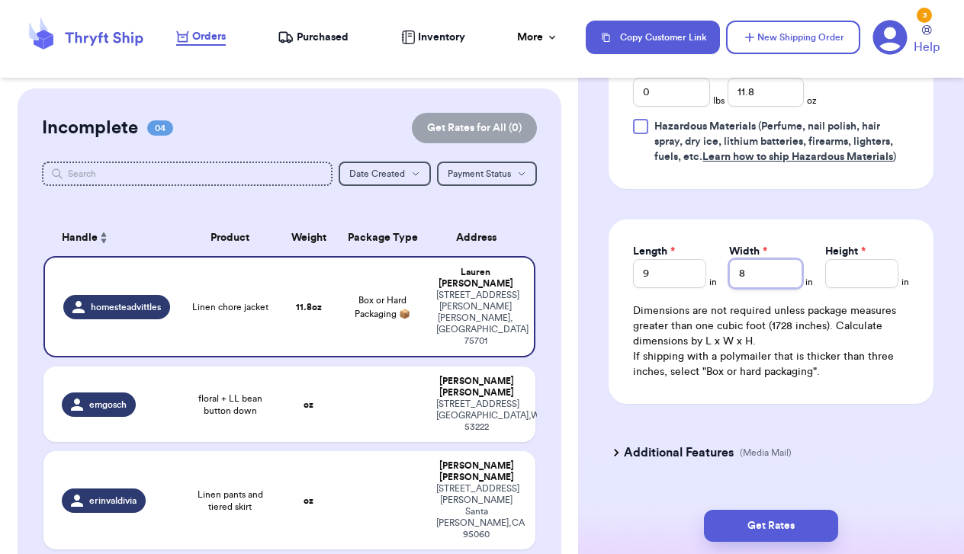
type input "8"
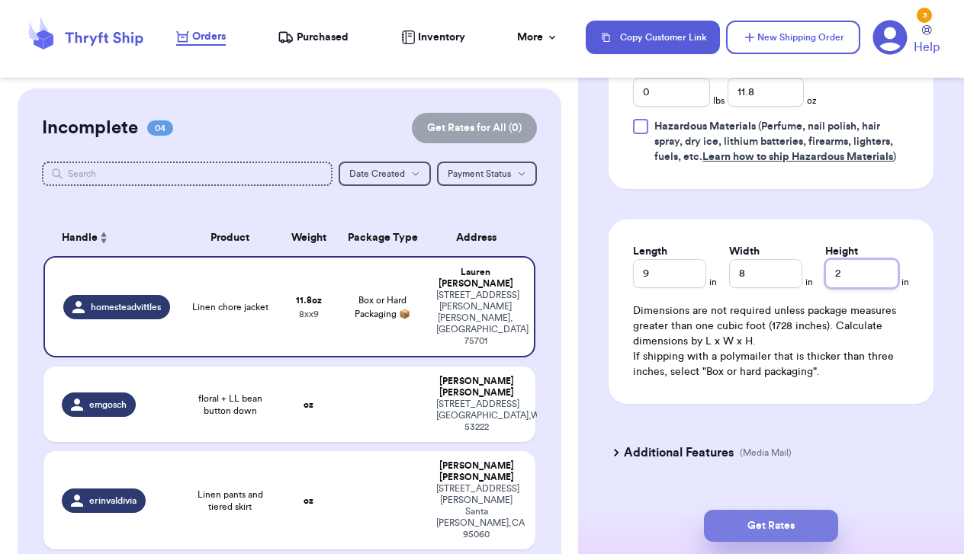
type input "2"
click at [785, 516] on button "Get Rates" at bounding box center [771, 526] width 134 height 32
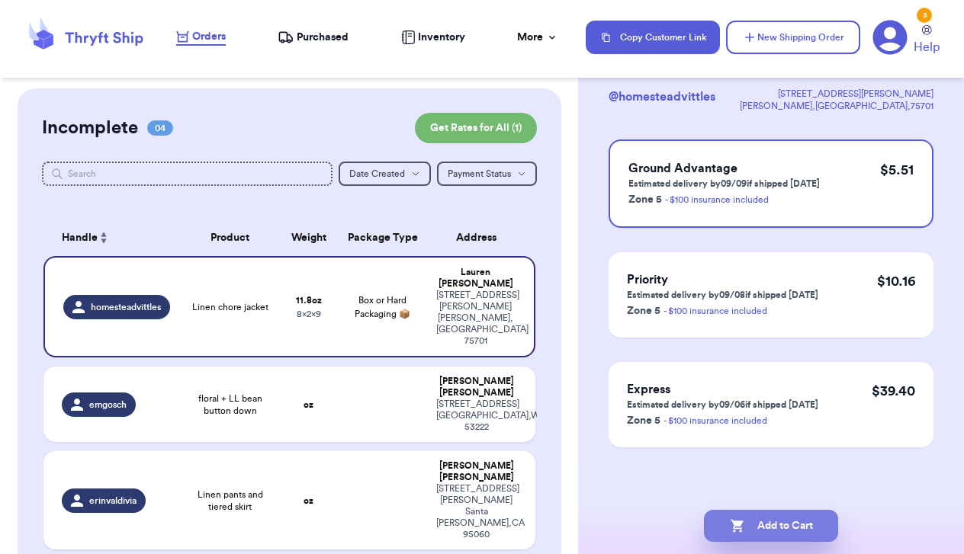
scroll to position [0, 0]
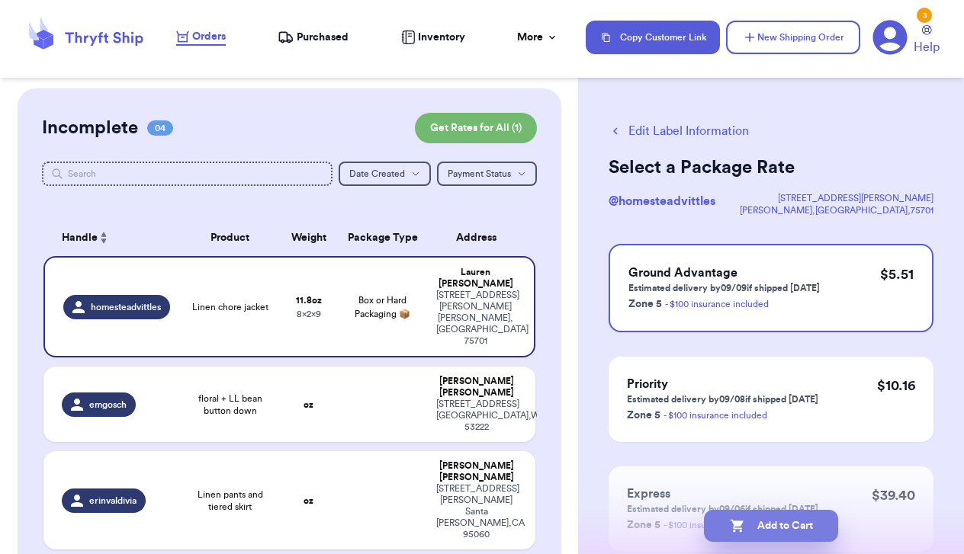
click at [779, 522] on button "Add to Cart" at bounding box center [771, 526] width 134 height 32
checkbox input "true"
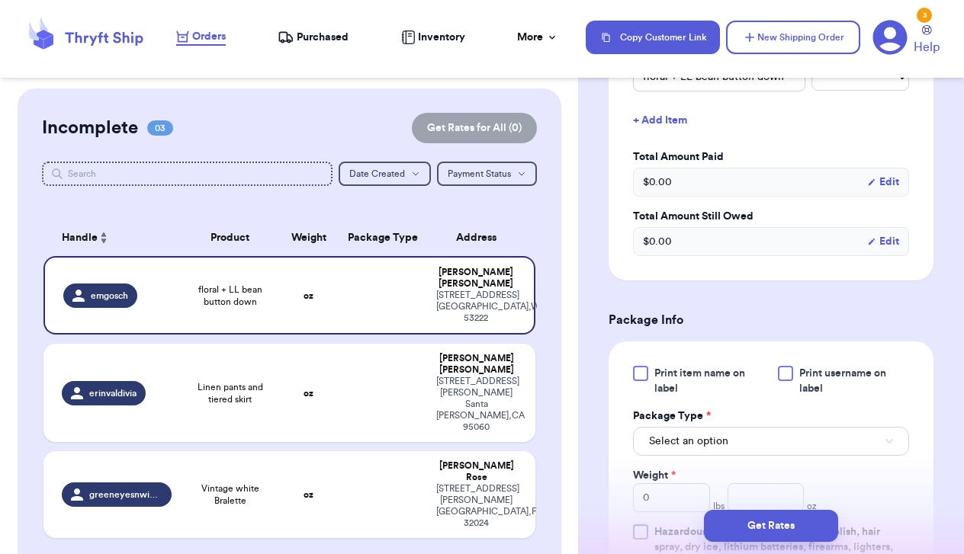
scroll to position [449, 0]
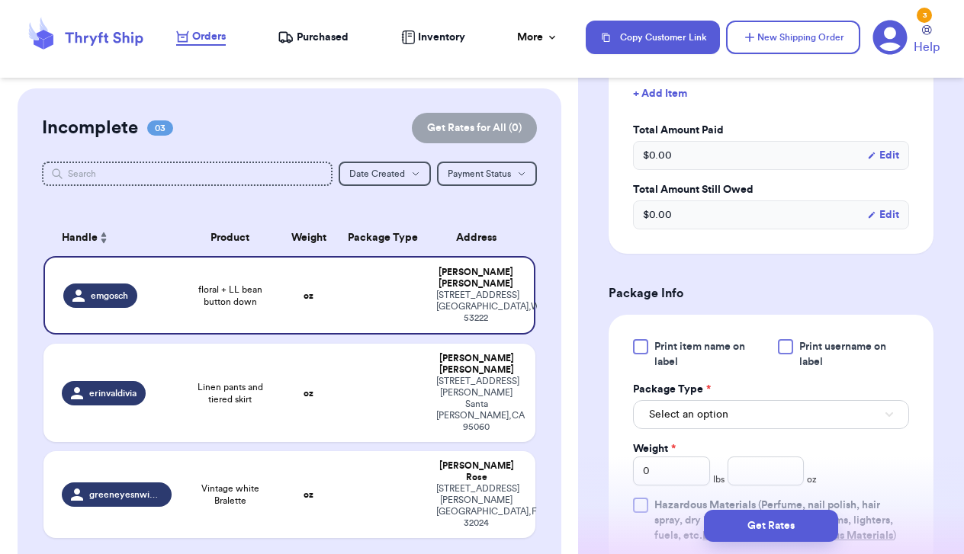
click at [714, 432] on div "Print item name on label Print username on label Package Type * Select an optio…" at bounding box center [771, 441] width 276 height 204
click at [713, 422] on span "Select an option" at bounding box center [688, 414] width 79 height 15
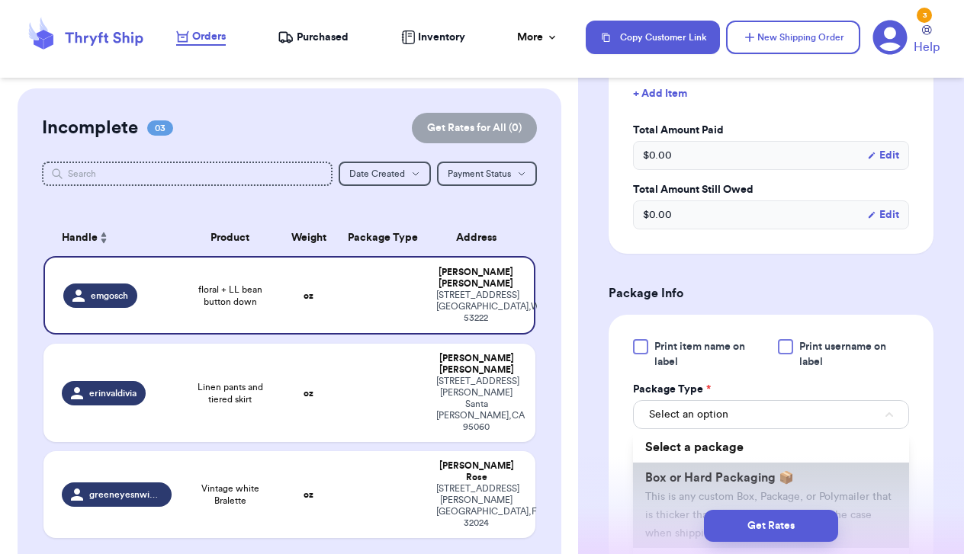
click at [695, 484] on span "Box or Hard Packaging 📦" at bounding box center [719, 478] width 149 height 12
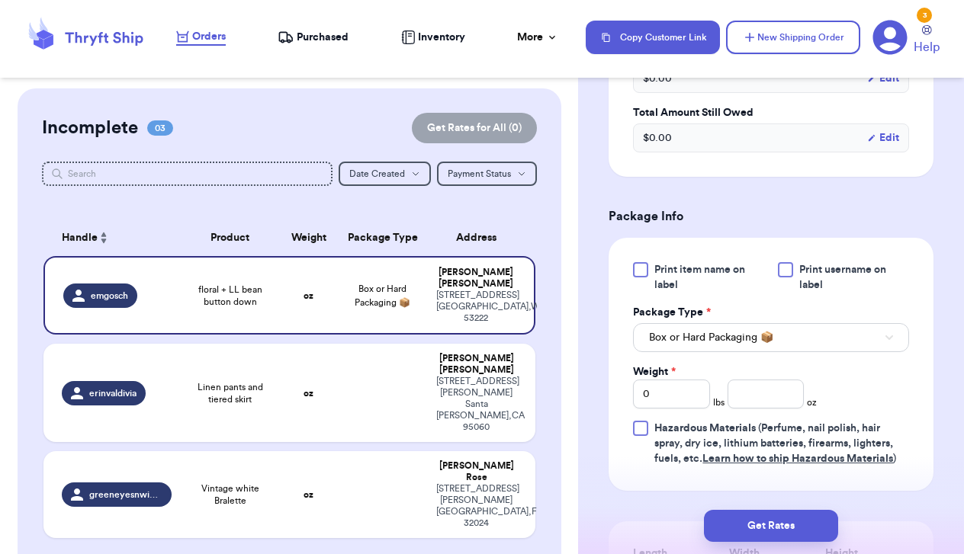
scroll to position [535, 0]
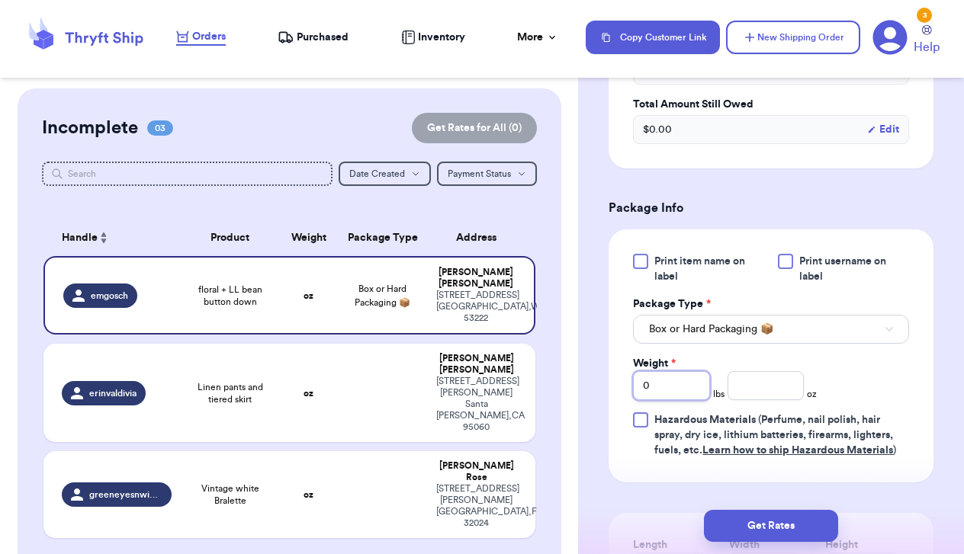
click at [670, 392] on input "0" at bounding box center [671, 385] width 77 height 29
type input "2"
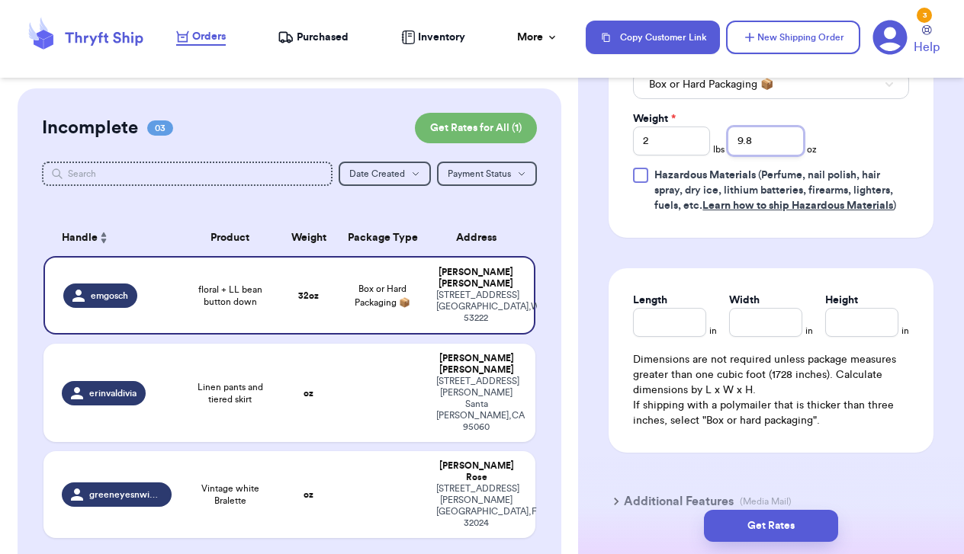
scroll to position [794, 0]
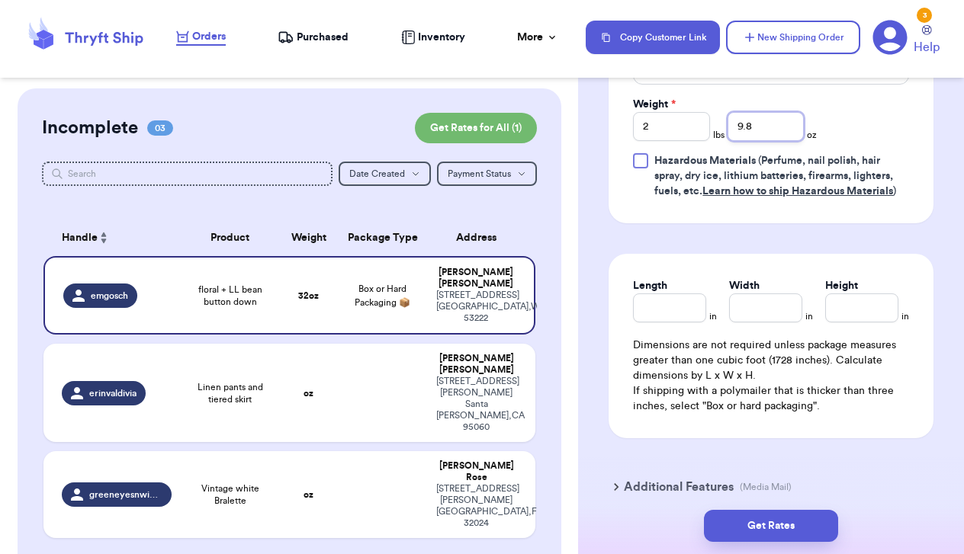
type input "9.8"
click at [662, 313] on input "Length" at bounding box center [669, 308] width 73 height 29
type input "10"
type input "9"
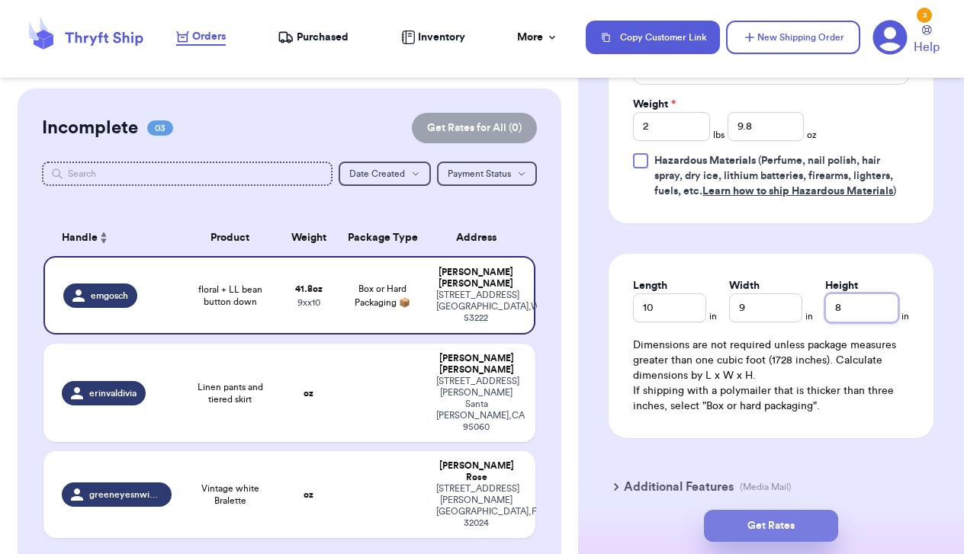
type input "8"
click at [753, 521] on button "Get Rates" at bounding box center [771, 526] width 134 height 32
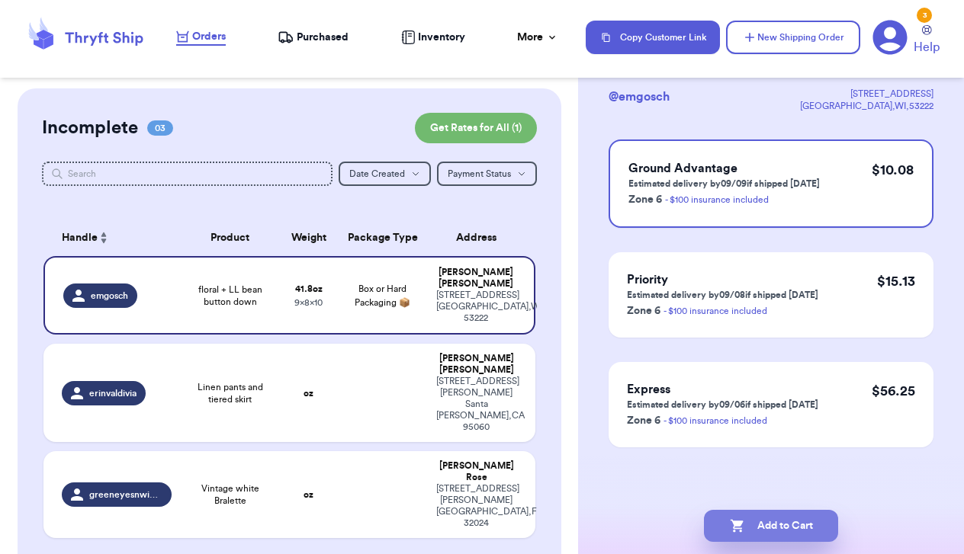
scroll to position [104, 0]
click at [769, 525] on button "Add to Cart" at bounding box center [771, 526] width 134 height 32
checkbox input "true"
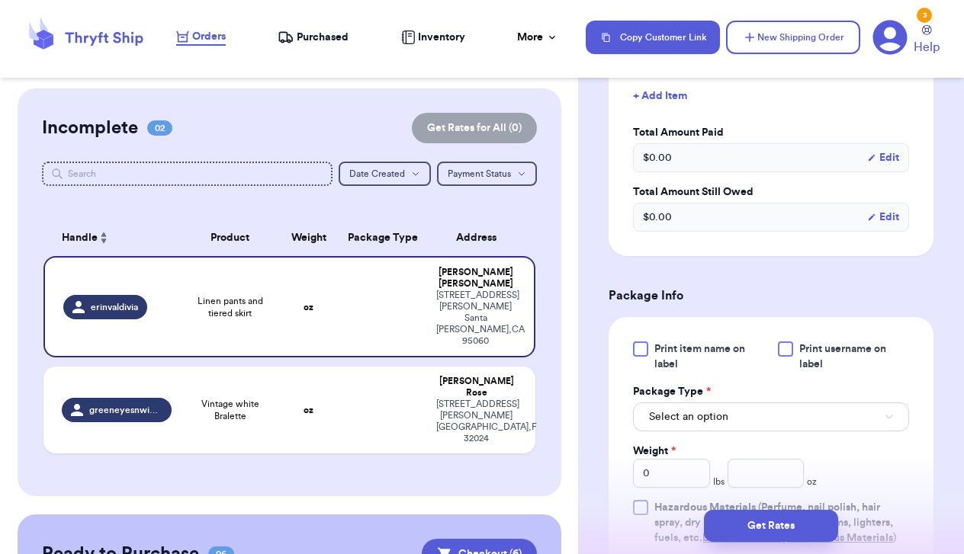
scroll to position [460, 0]
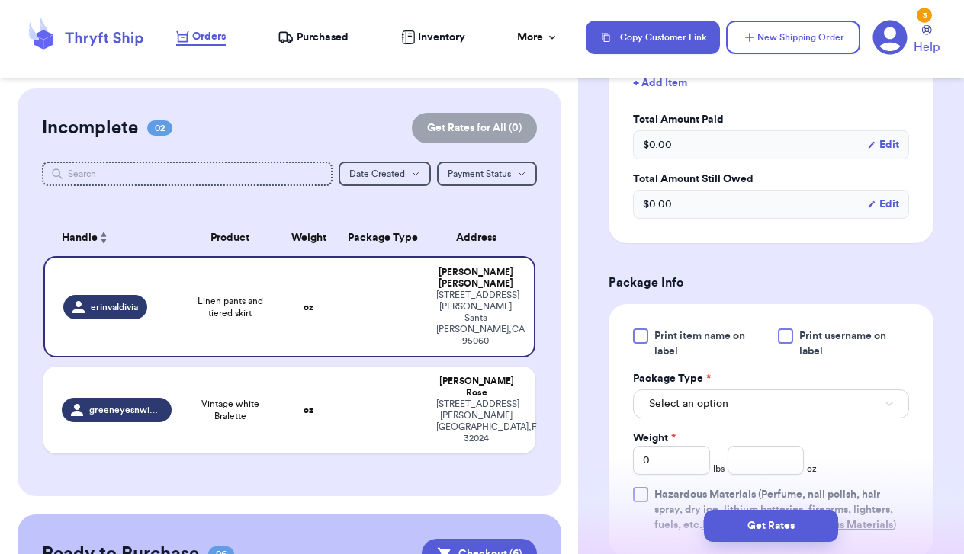
click at [708, 415] on button "Select an option" at bounding box center [771, 404] width 276 height 29
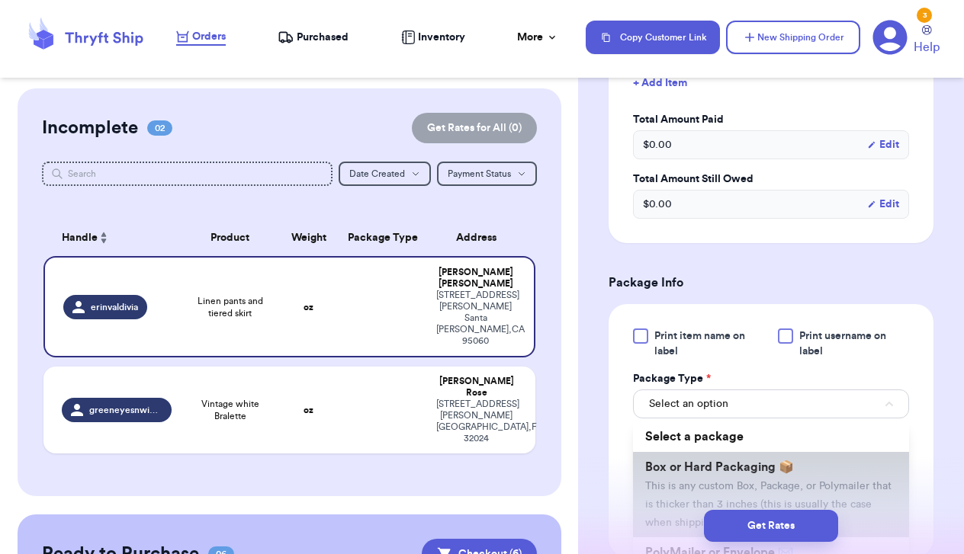
click at [707, 474] on span "Box or Hard Packaging 📦" at bounding box center [719, 467] width 149 height 12
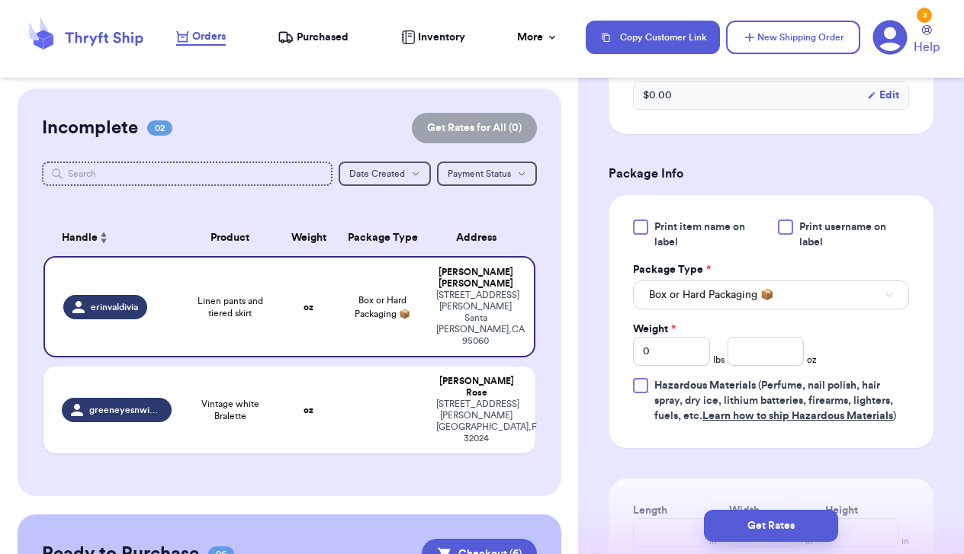
scroll to position [570, 0]
click at [679, 365] on input "0" at bounding box center [671, 350] width 77 height 29
type input "1"
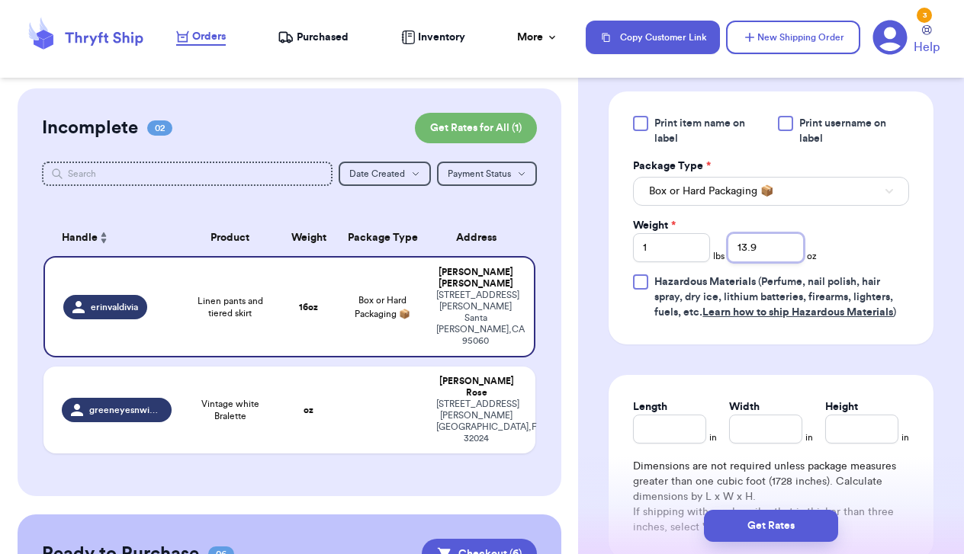
scroll to position [679, 0]
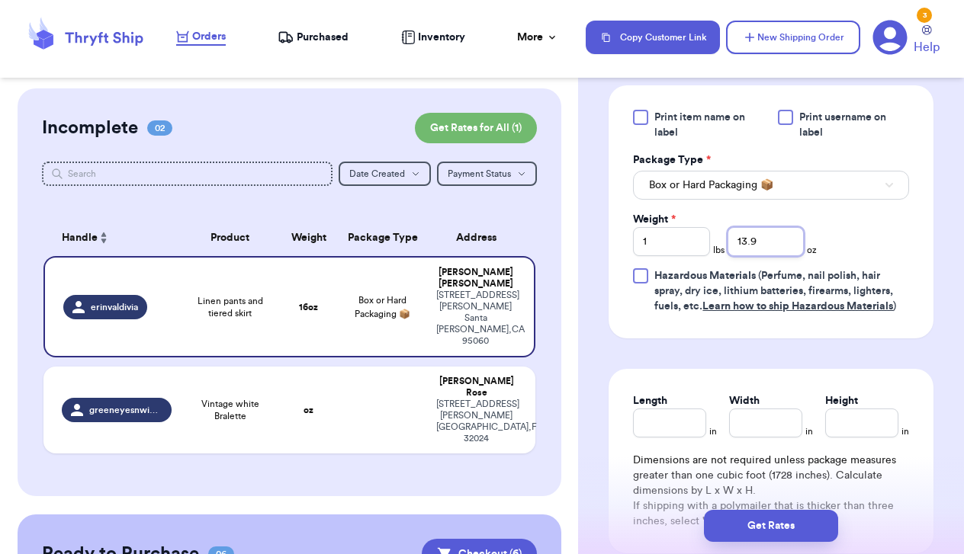
type input "13.9"
click at [658, 438] on input "Length" at bounding box center [669, 423] width 73 height 29
type input "10"
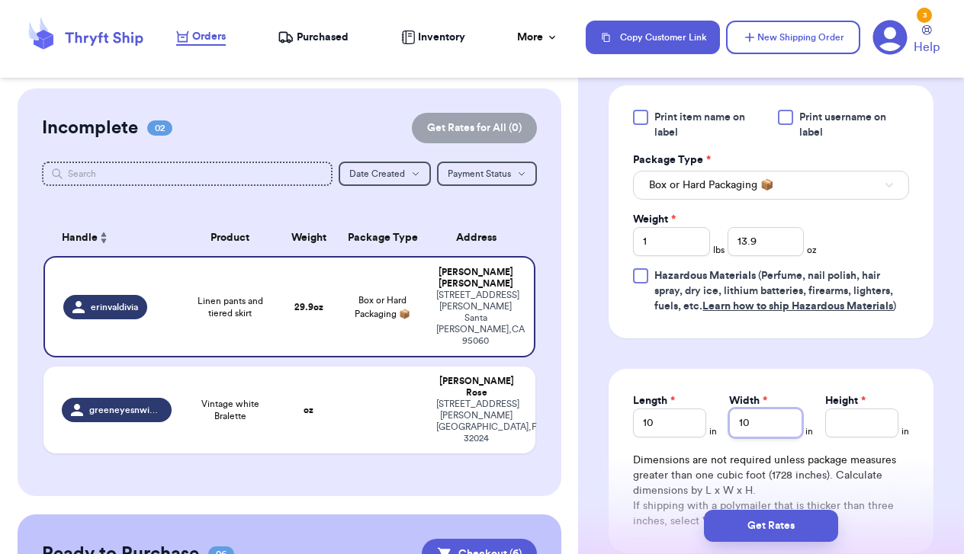
type input "10"
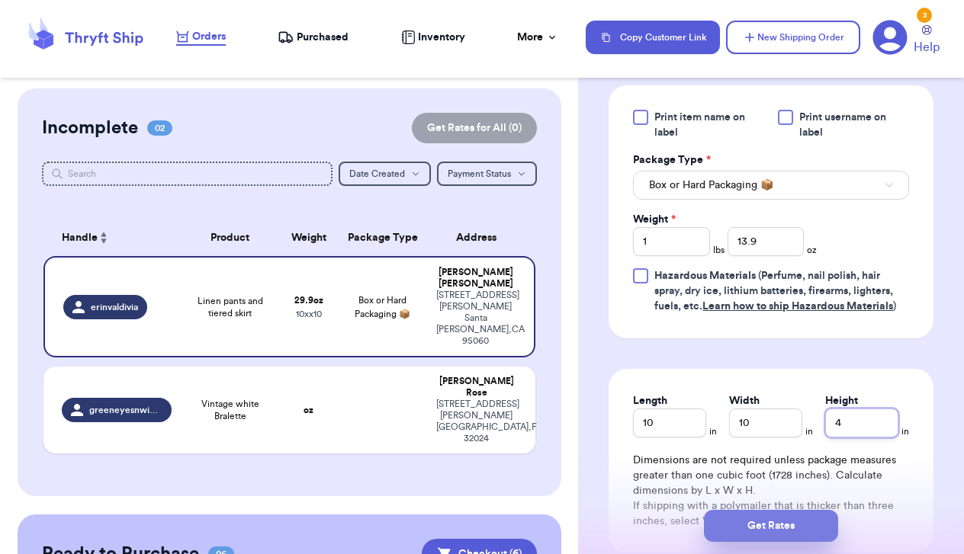
type input "4"
click at [729, 523] on button "Get Rates" at bounding box center [771, 526] width 134 height 32
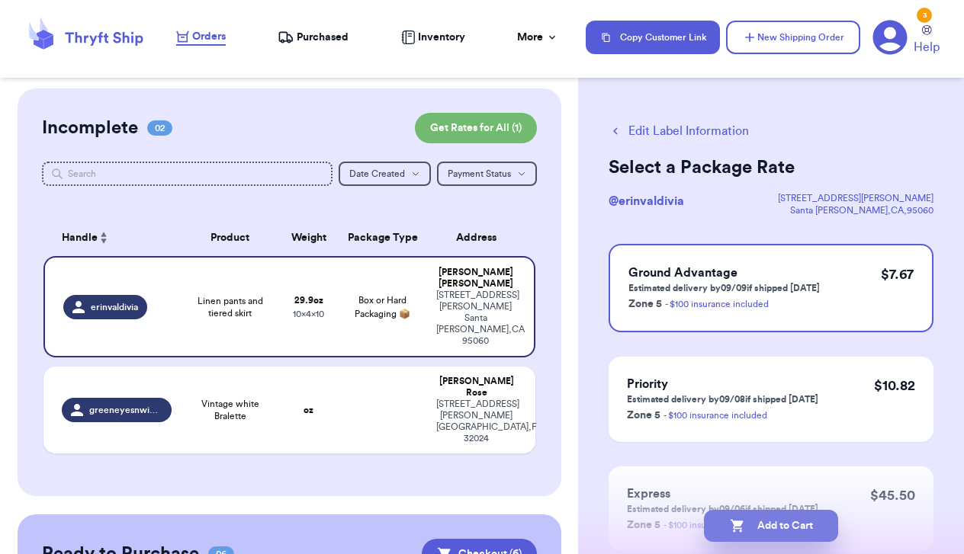
click at [758, 516] on button "Add to Cart" at bounding box center [771, 526] width 134 height 32
checkbox input "true"
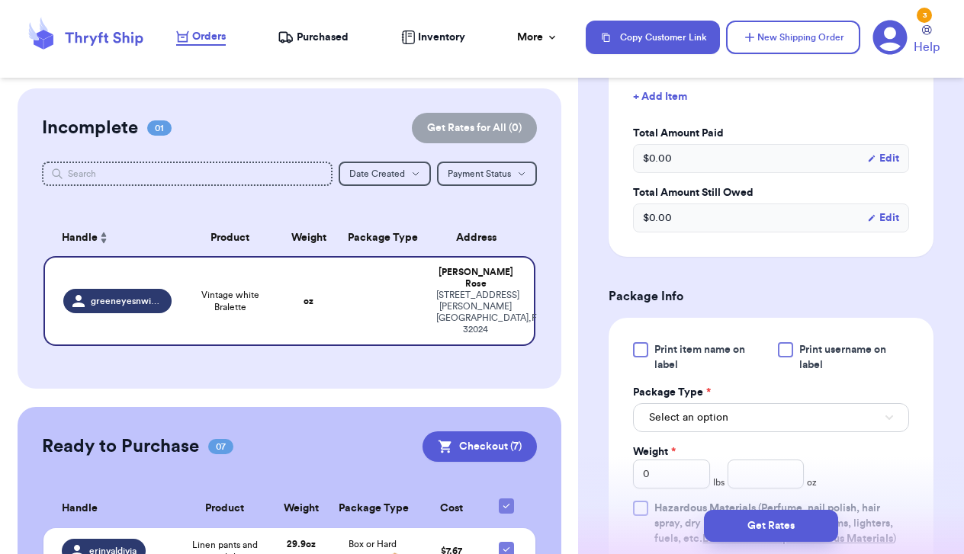
scroll to position [449, 0]
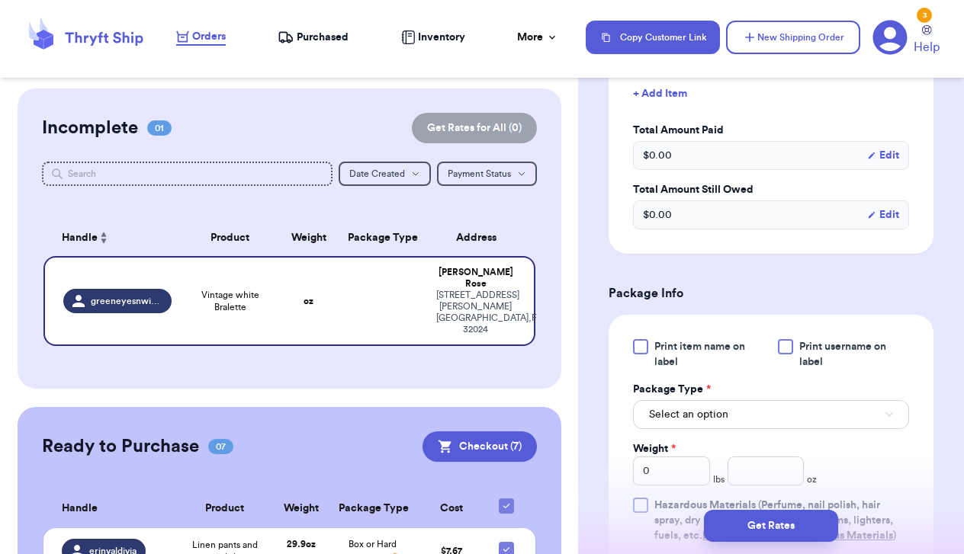
click at [767, 415] on button "Select an option" at bounding box center [771, 414] width 276 height 29
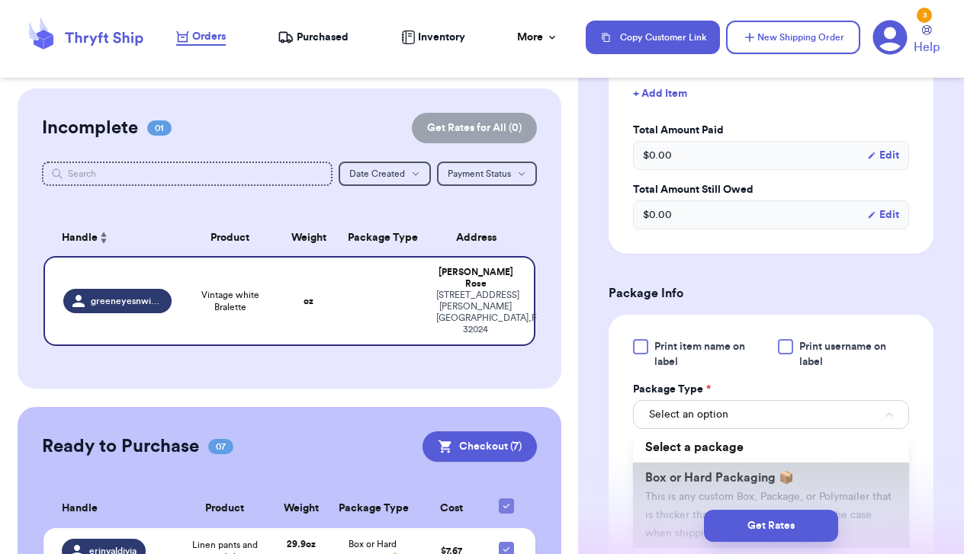
click at [772, 477] on span "Box or Hard Packaging 📦" at bounding box center [719, 478] width 149 height 12
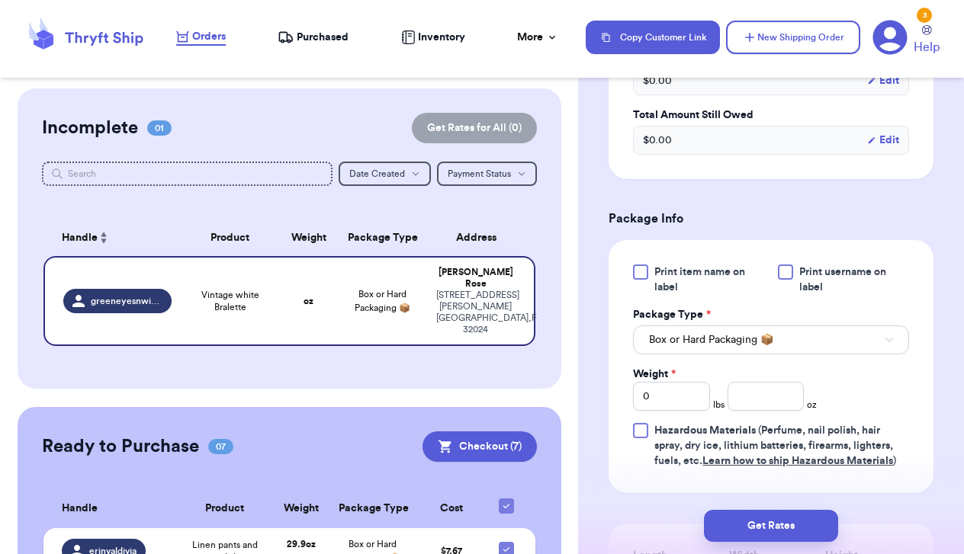
scroll to position [525, 0]
click at [763, 410] on input "number" at bounding box center [765, 395] width 77 height 29
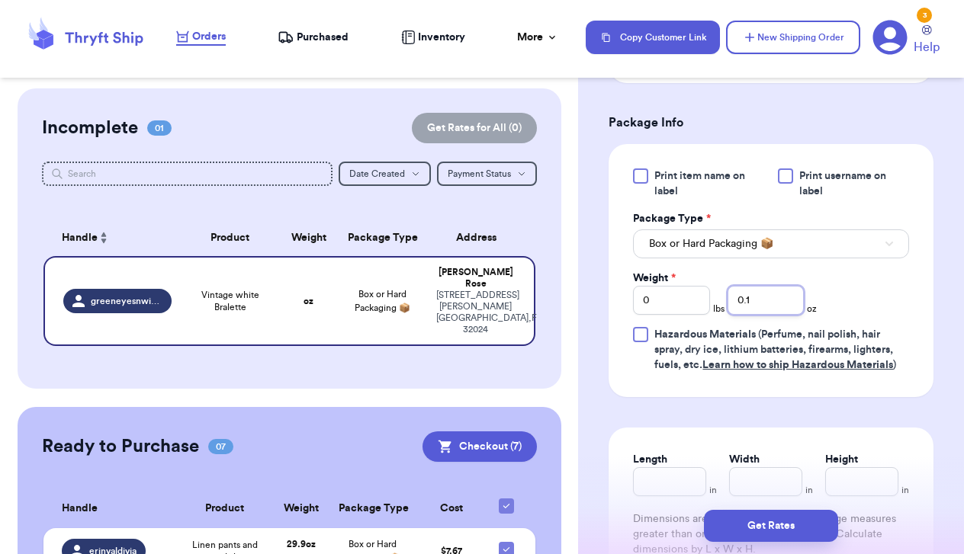
type input "0"
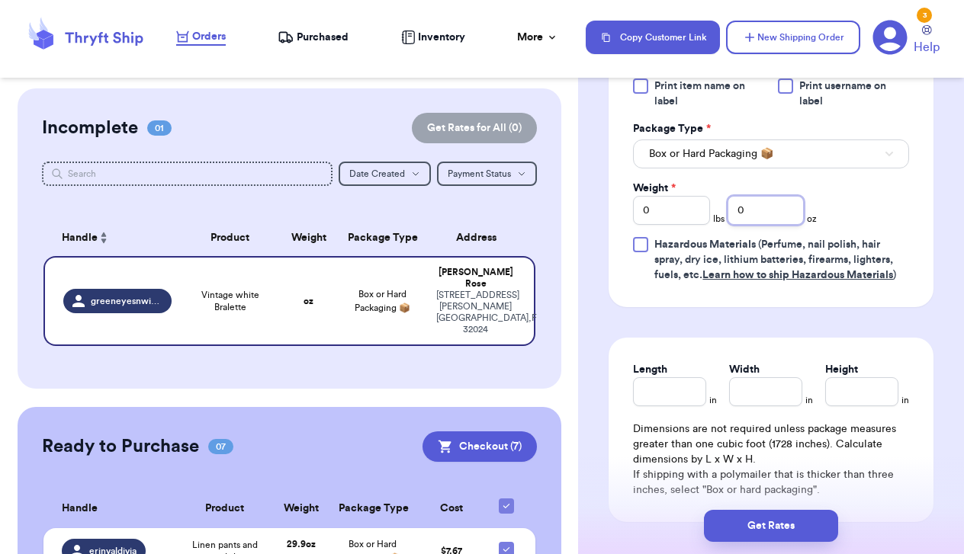
scroll to position [711, 0]
click at [686, 383] on input "Length" at bounding box center [669, 391] width 73 height 29
type input "10"
type input "6"
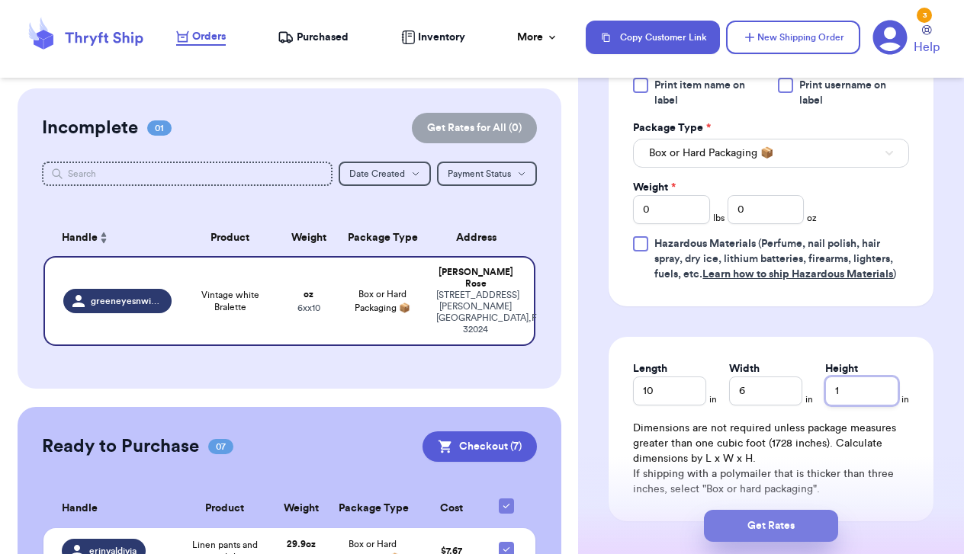
type input "1"
click at [734, 527] on button "Get Rates" at bounding box center [771, 526] width 134 height 32
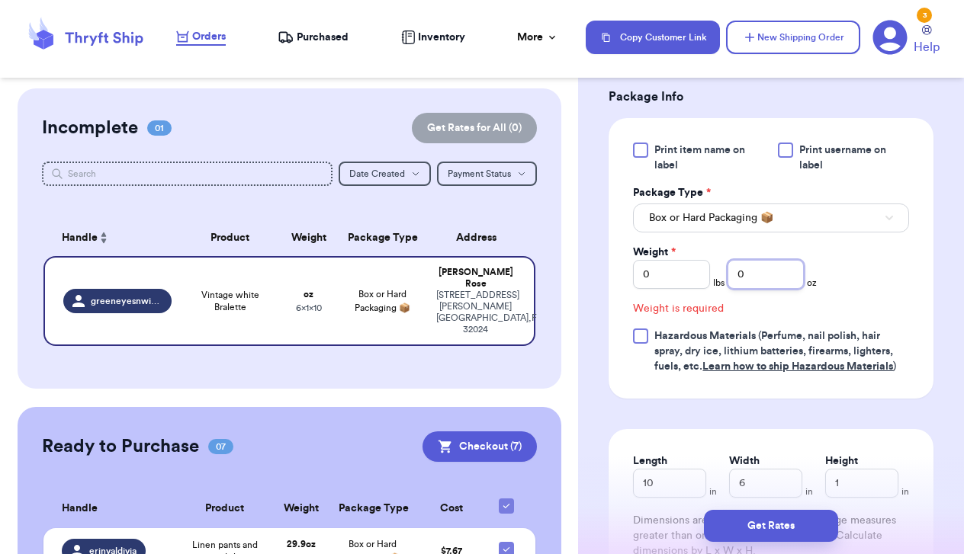
click at [760, 275] on input "0" at bounding box center [765, 274] width 77 height 29
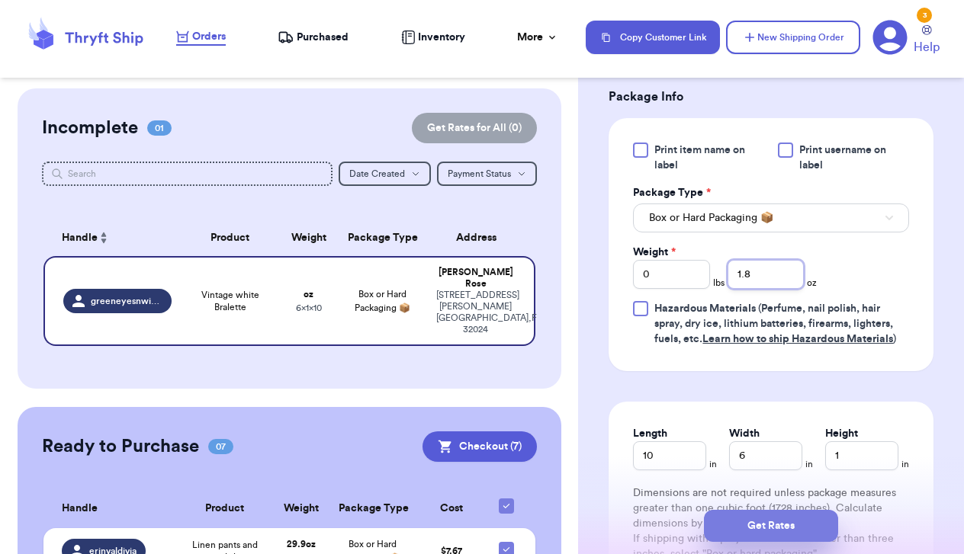
type input "1.8"
click at [741, 519] on button "Get Rates" at bounding box center [771, 526] width 134 height 32
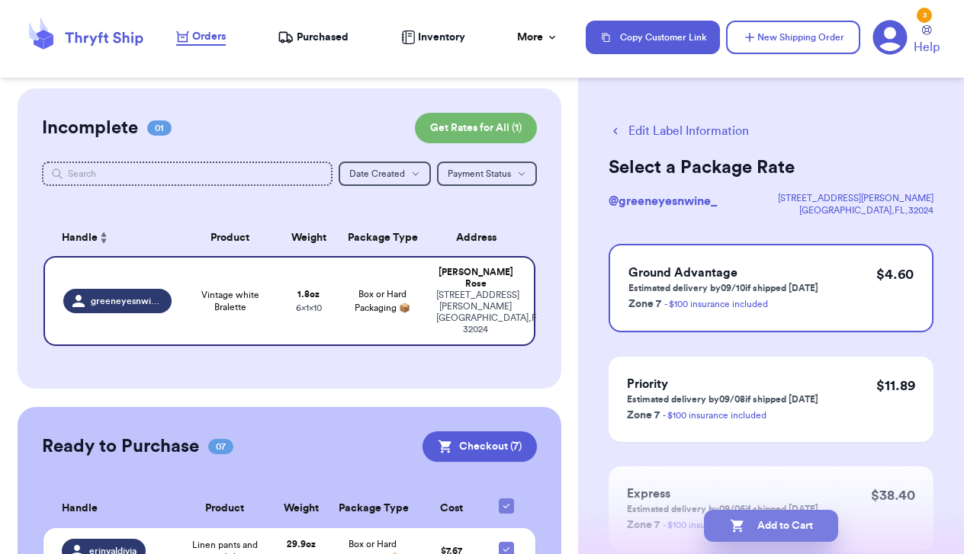
click at [749, 532] on button "Add to Cart" at bounding box center [771, 526] width 134 height 32
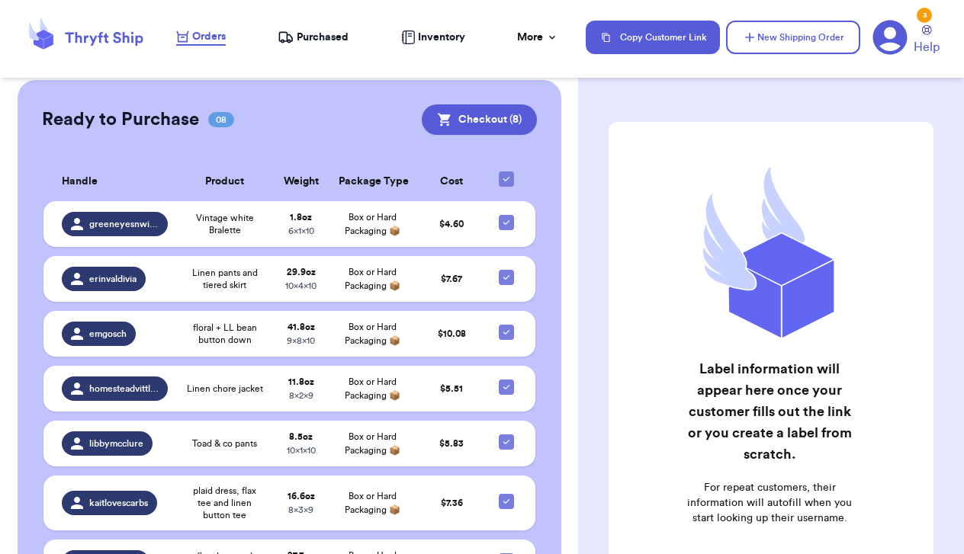
scroll to position [242, 0]
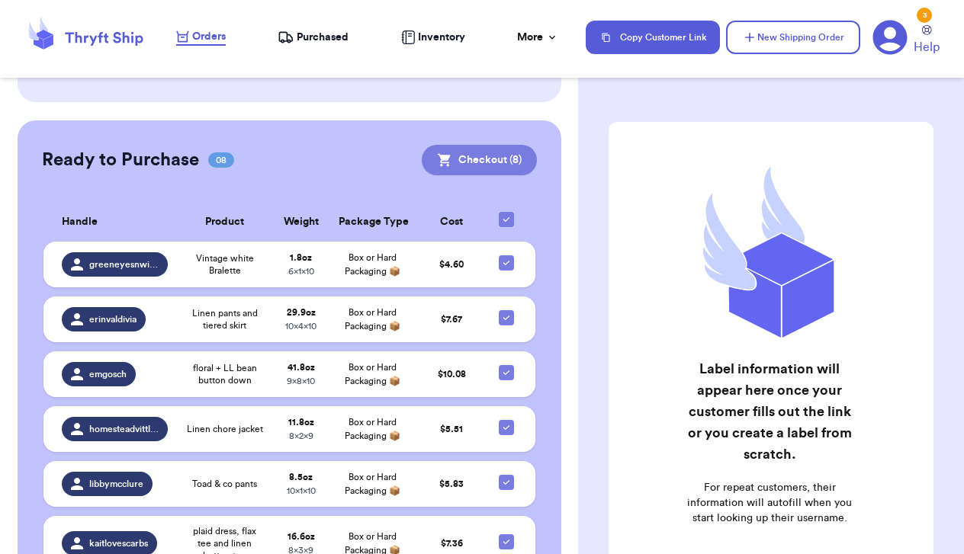
click at [466, 153] on button "Checkout ( 8 )" at bounding box center [479, 160] width 115 height 31
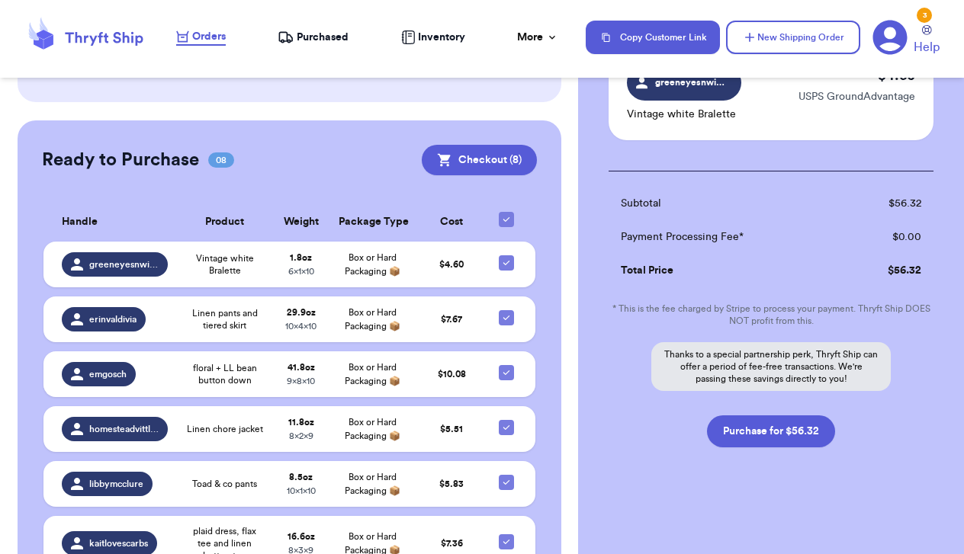
scroll to position [900, 0]
click at [782, 434] on button "Purchase for $56.32" at bounding box center [771, 432] width 128 height 32
checkbox input "false"
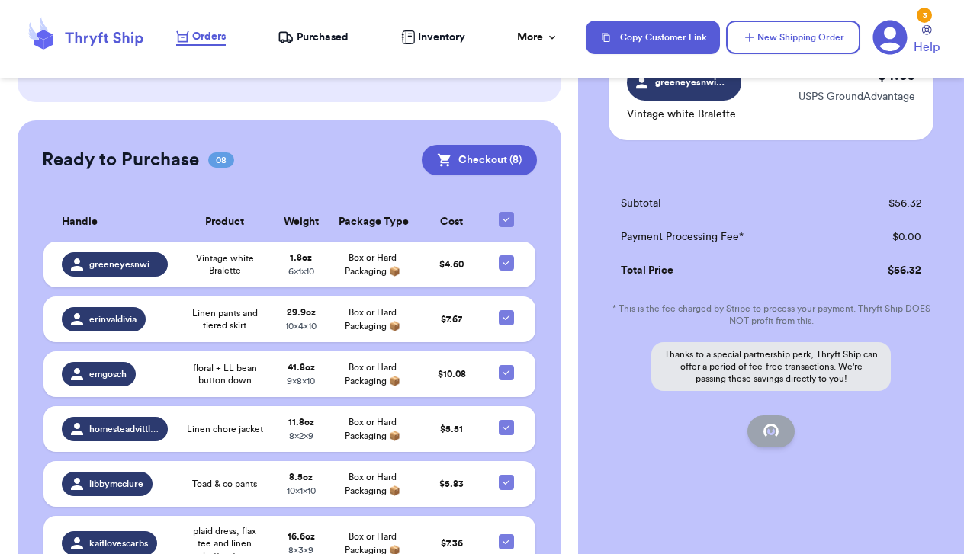
checkbox input "false"
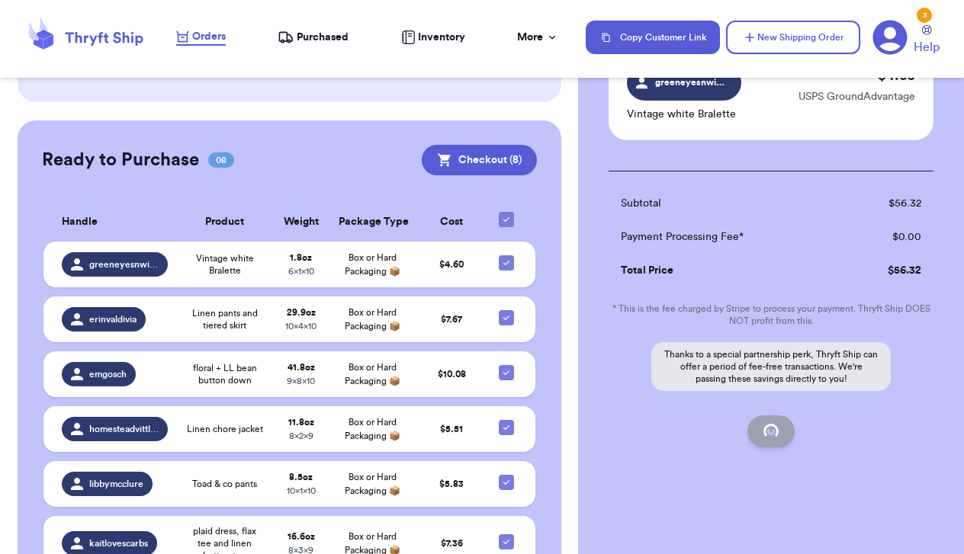
checkbox input "false"
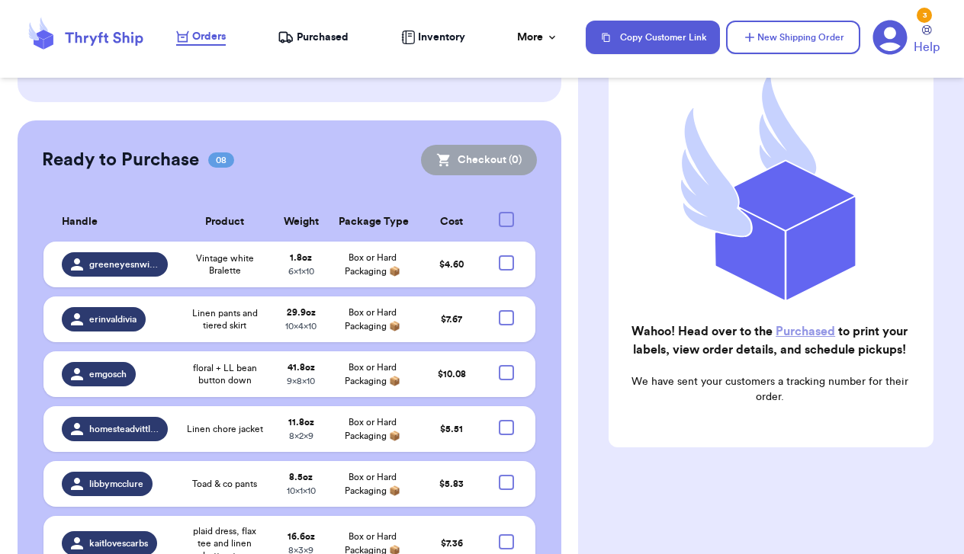
checkbox input "true"
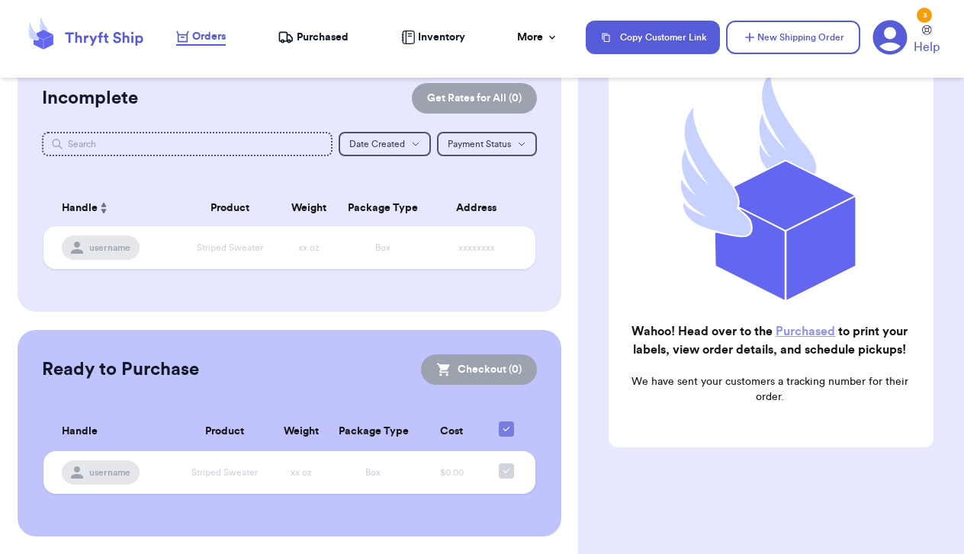
click at [315, 39] on span "Purchased" at bounding box center [323, 37] width 52 height 15
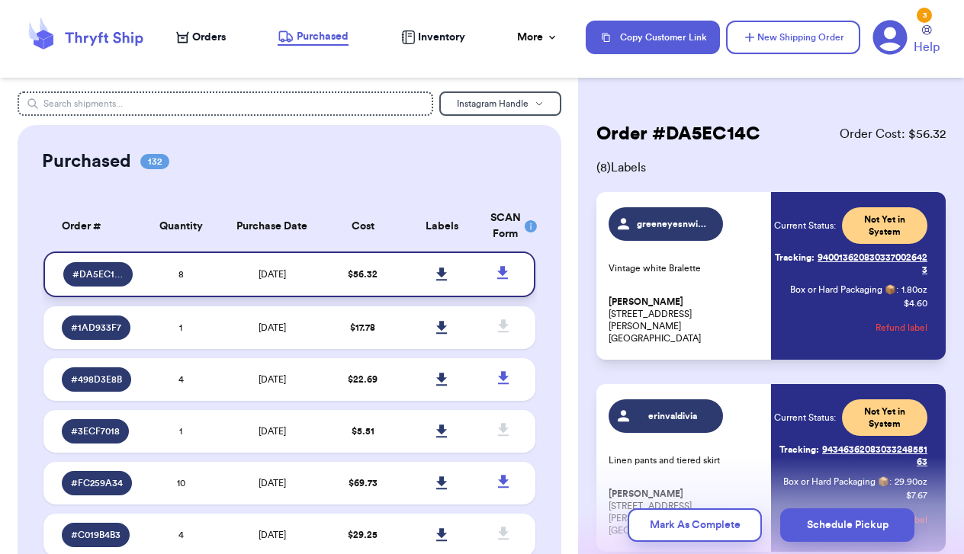
click at [450, 283] on link at bounding box center [442, 275] width 34 height 34
